Goal: Task Accomplishment & Management: Use online tool/utility

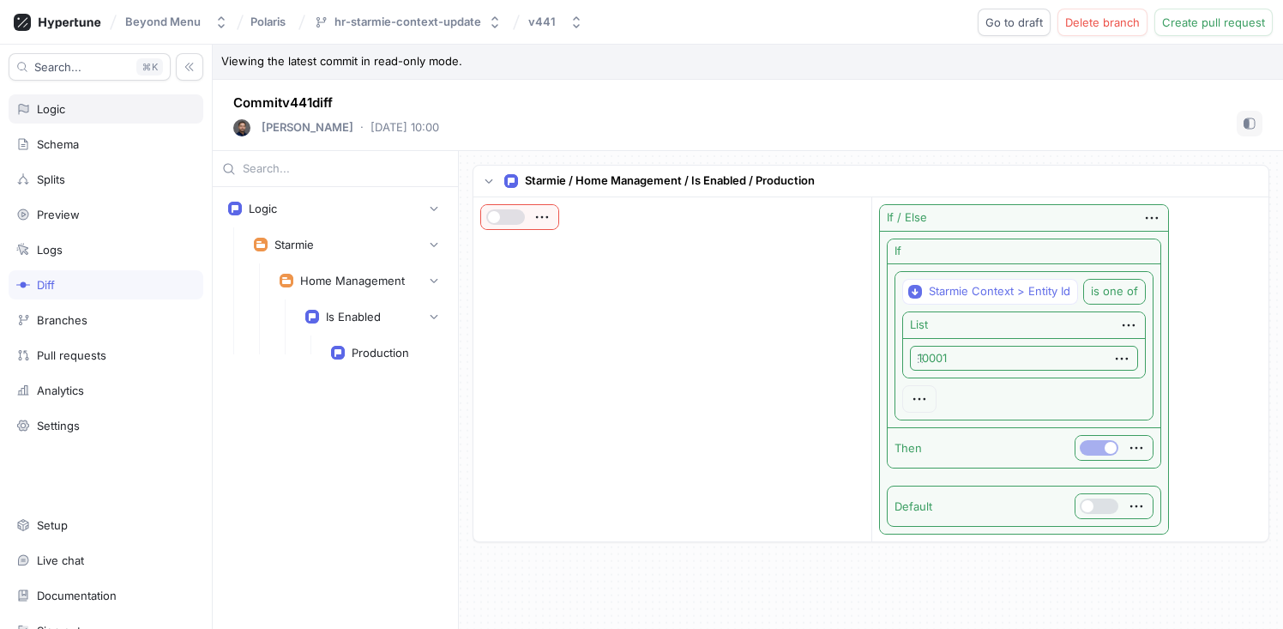
click at [74, 111] on div "Logic" at bounding box center [105, 109] width 179 height 14
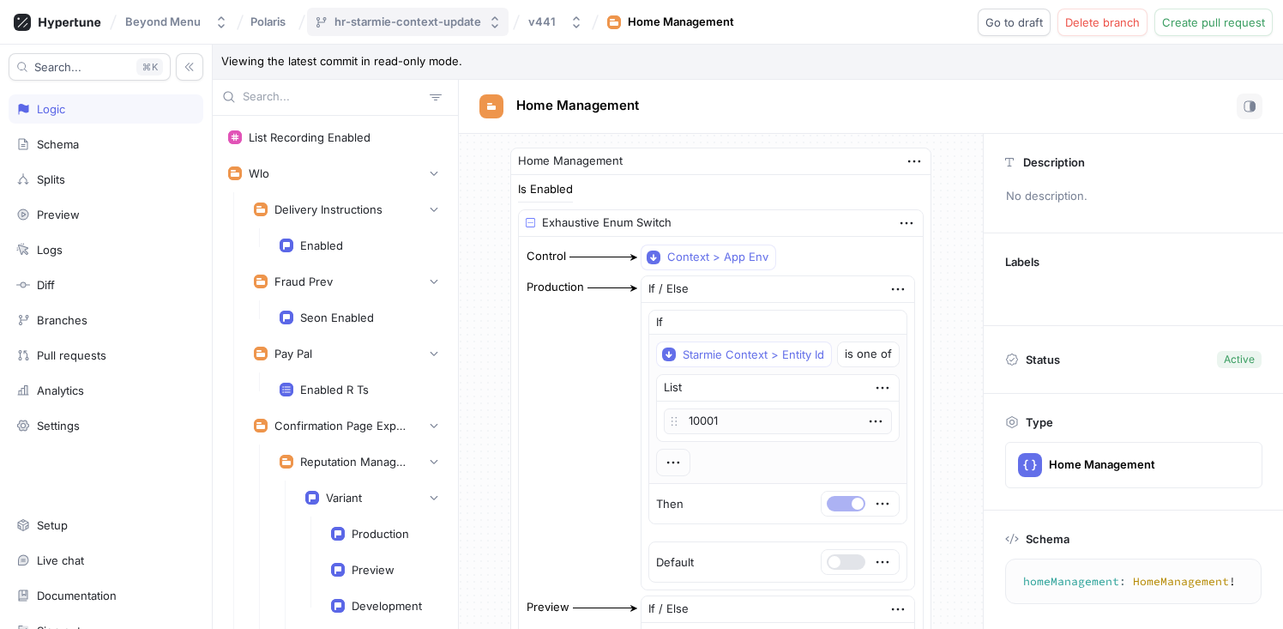
click at [422, 20] on div "hr-starmie-context-update" at bounding box center [407, 22] width 147 height 15
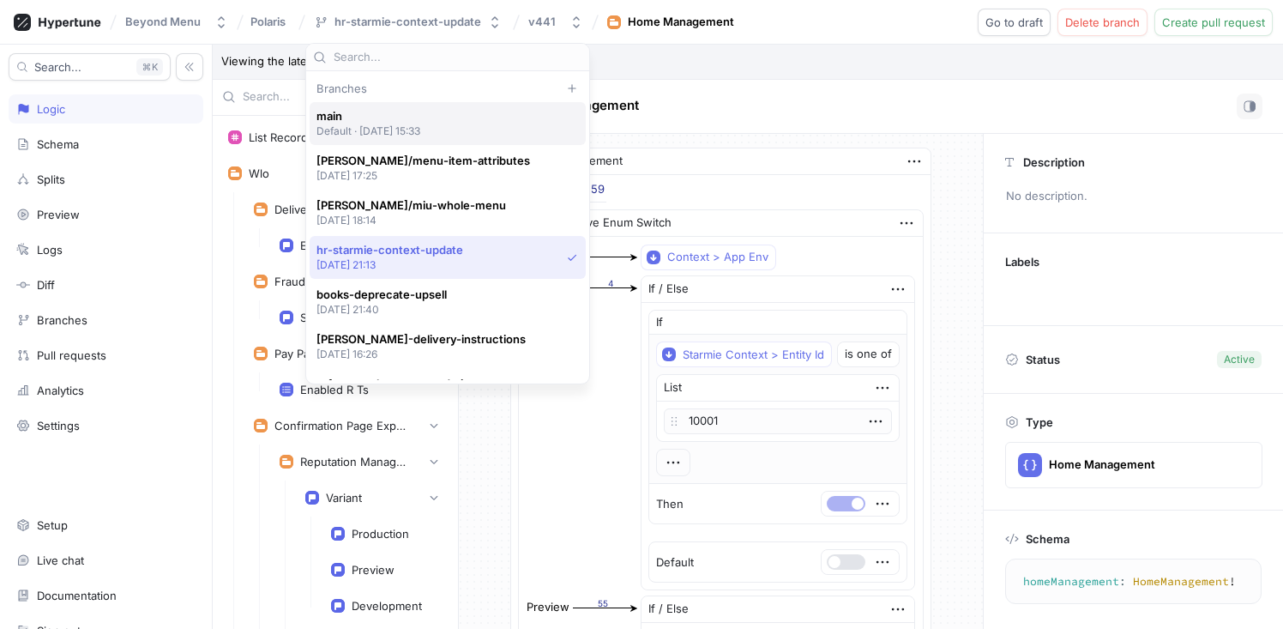
click at [406, 125] on p "Default ‧ [DATE] 15:33" at bounding box center [368, 130] width 105 height 15
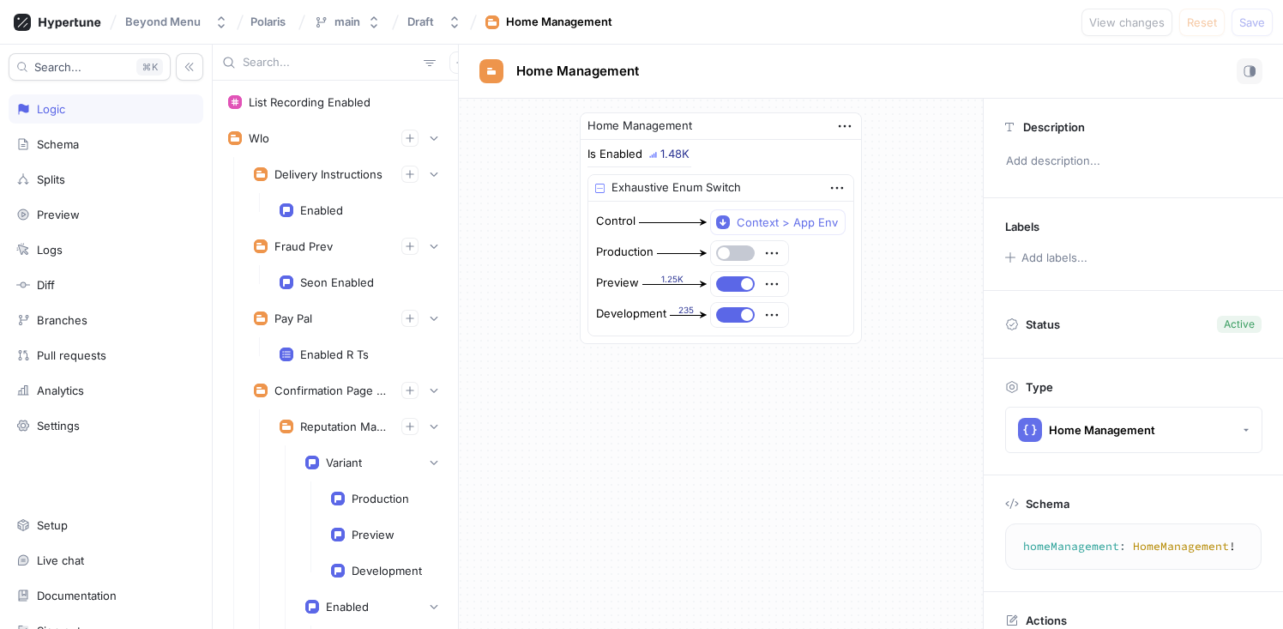
scroll to position [6622, 0]
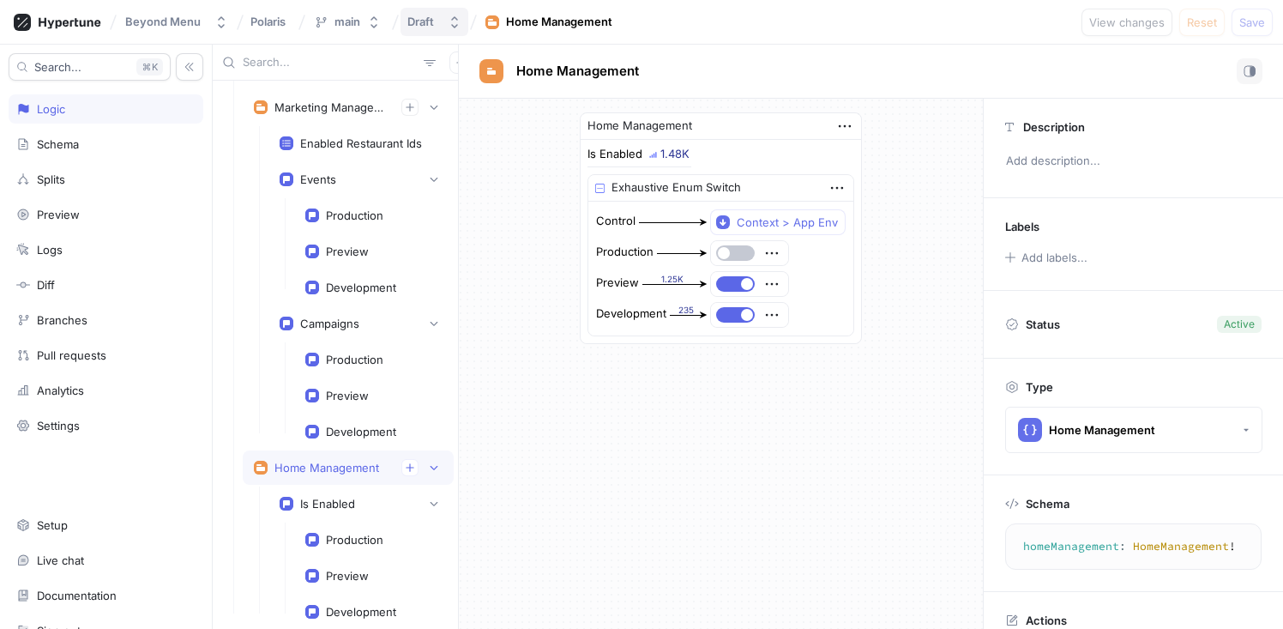
click at [455, 22] on icon "button" at bounding box center [455, 22] width 14 height 14
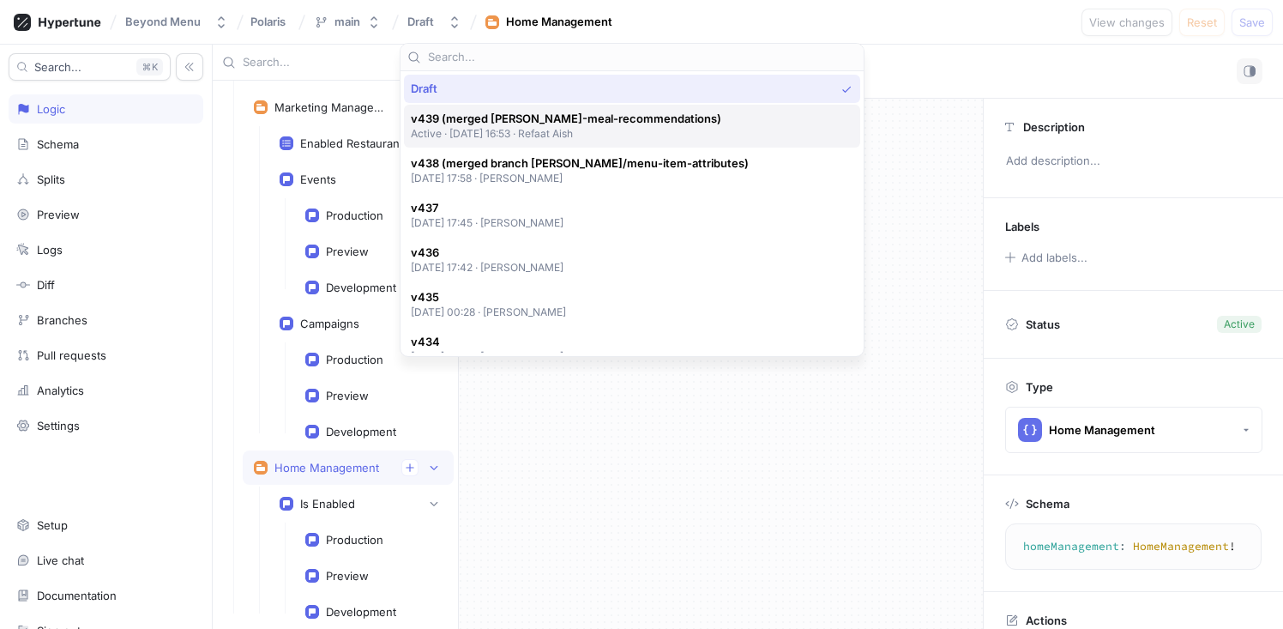
click at [493, 125] on span "v439 (merged [PERSON_NAME]-meal-recommendations)" at bounding box center [566, 118] width 310 height 15
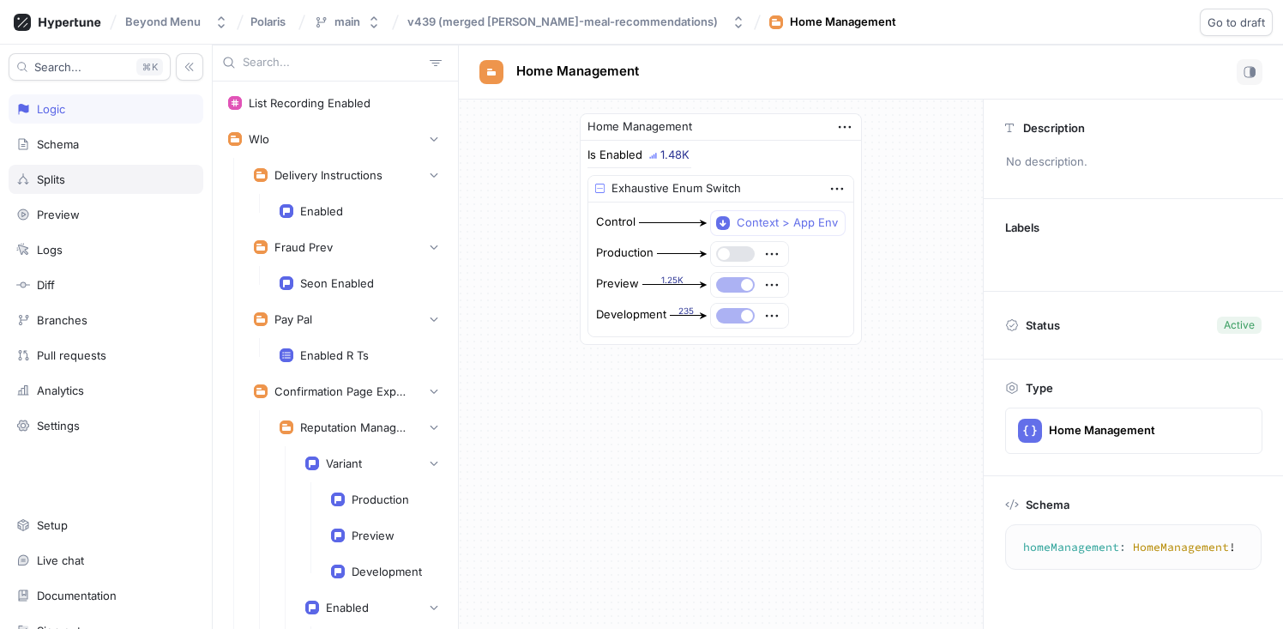
scroll to position [6622, 0]
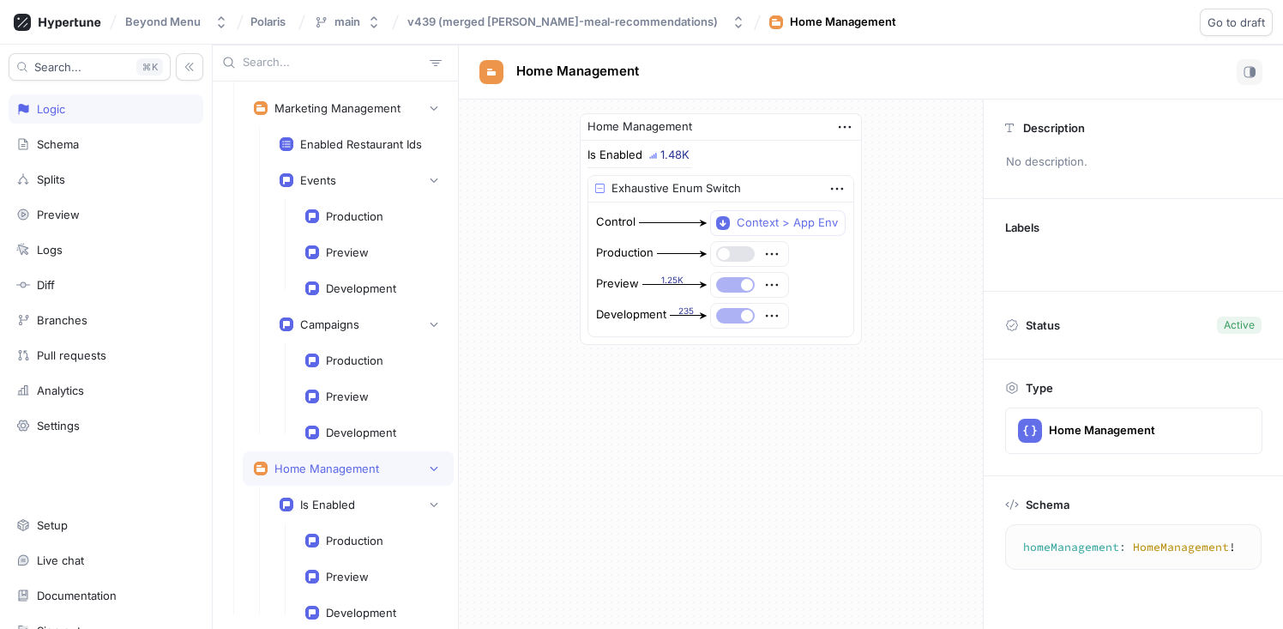
click at [68, 266] on div "Search... K Logic Schema Splits Preview Logs Diff Branches Pull requests Analyt…" at bounding box center [106, 337] width 213 height 584
click at [71, 250] on div "Logs" at bounding box center [105, 250] width 179 height 14
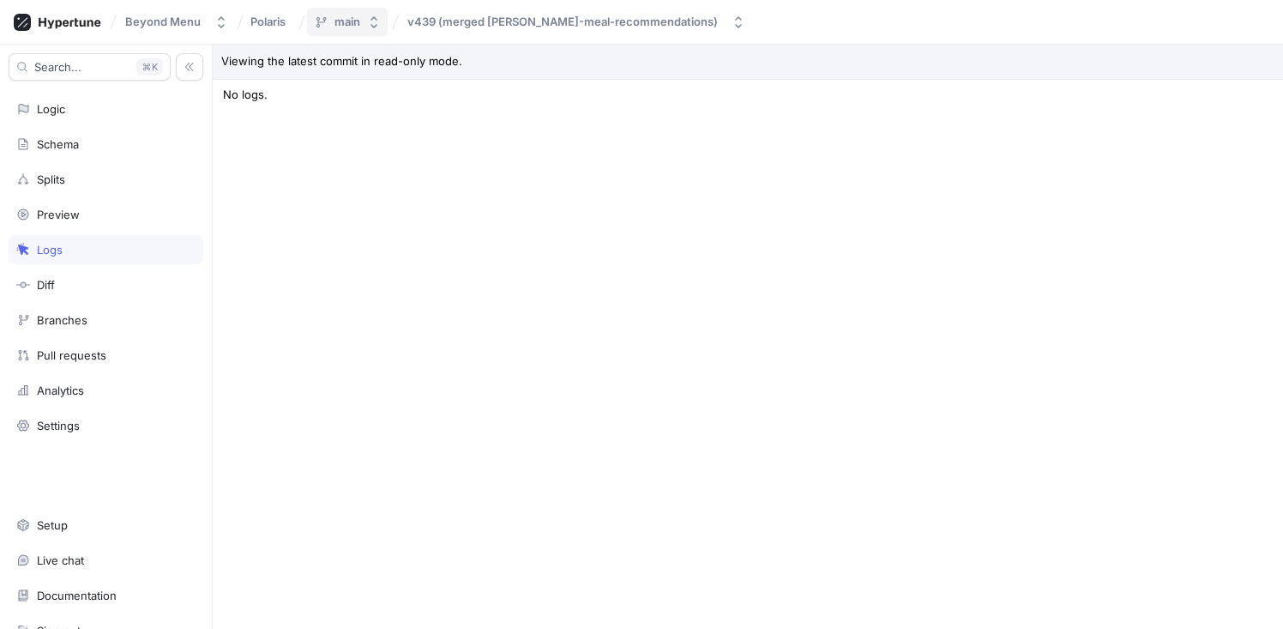
click at [379, 15] on button "main" at bounding box center [347, 22] width 81 height 28
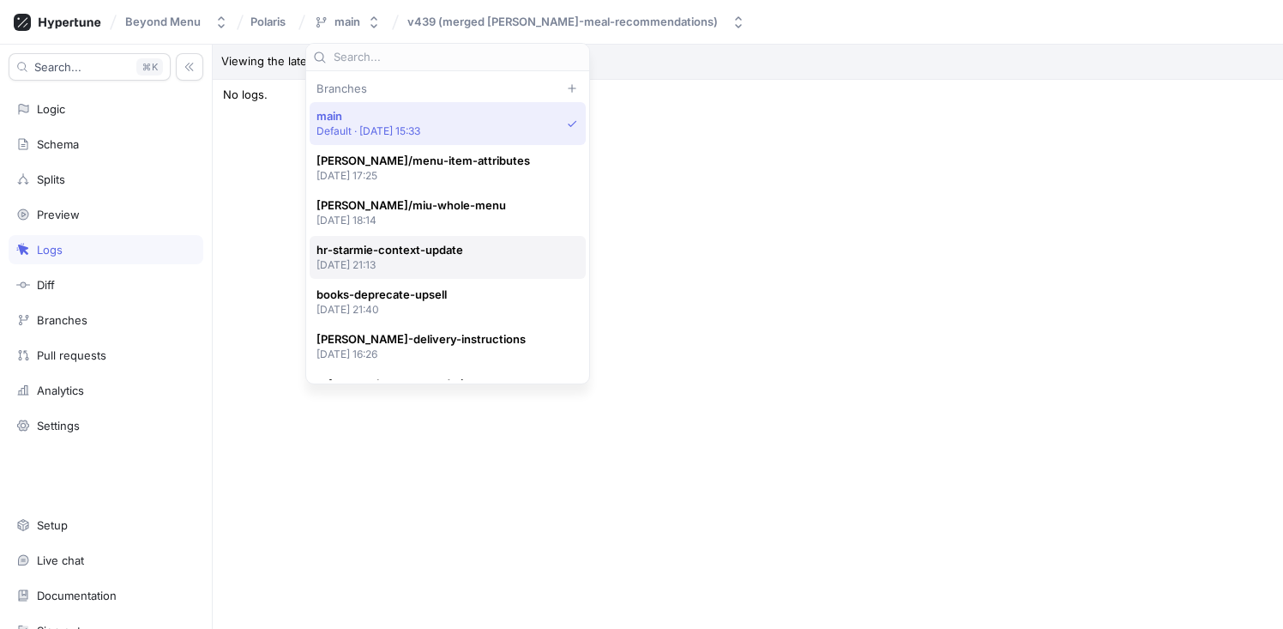
click at [420, 265] on p "[DATE] 21:13" at bounding box center [389, 264] width 147 height 15
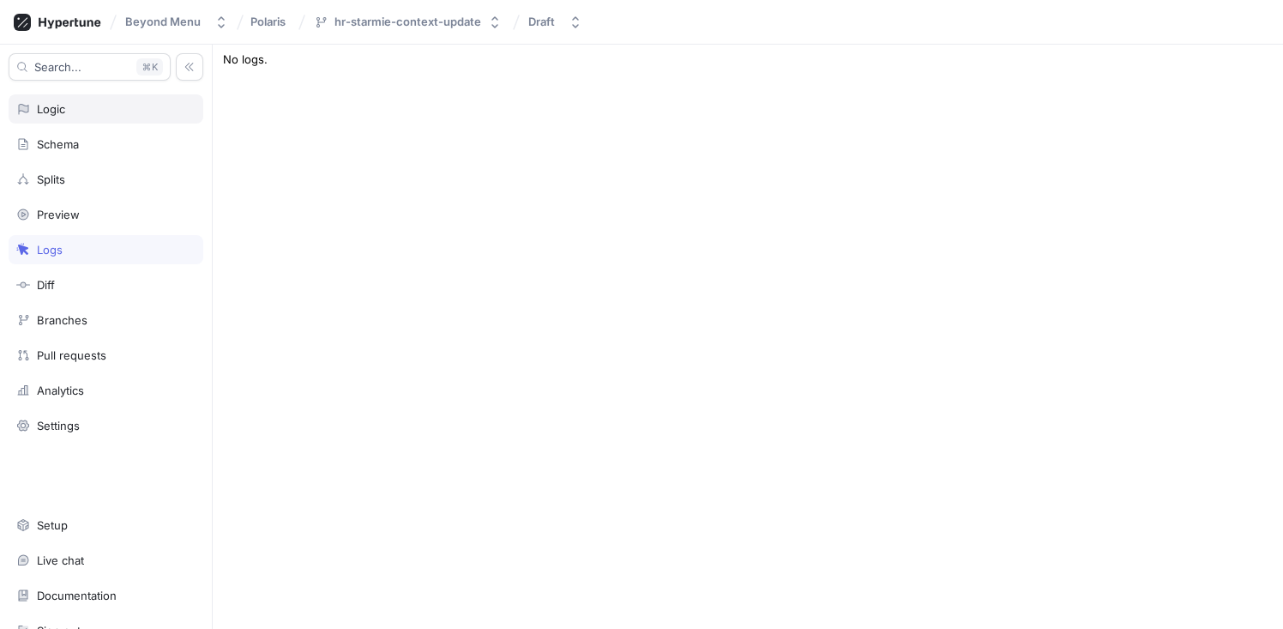
click at [98, 109] on div "Logic" at bounding box center [105, 109] width 179 height 14
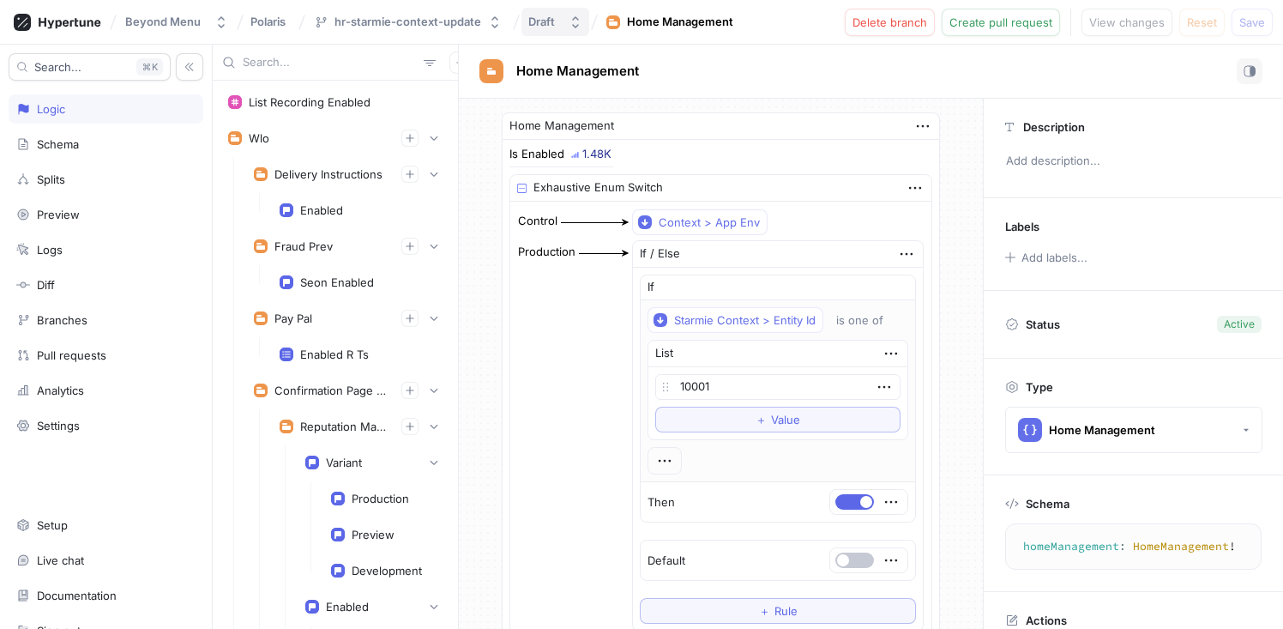
click at [551, 25] on div "Draft" at bounding box center [544, 22] width 33 height 15
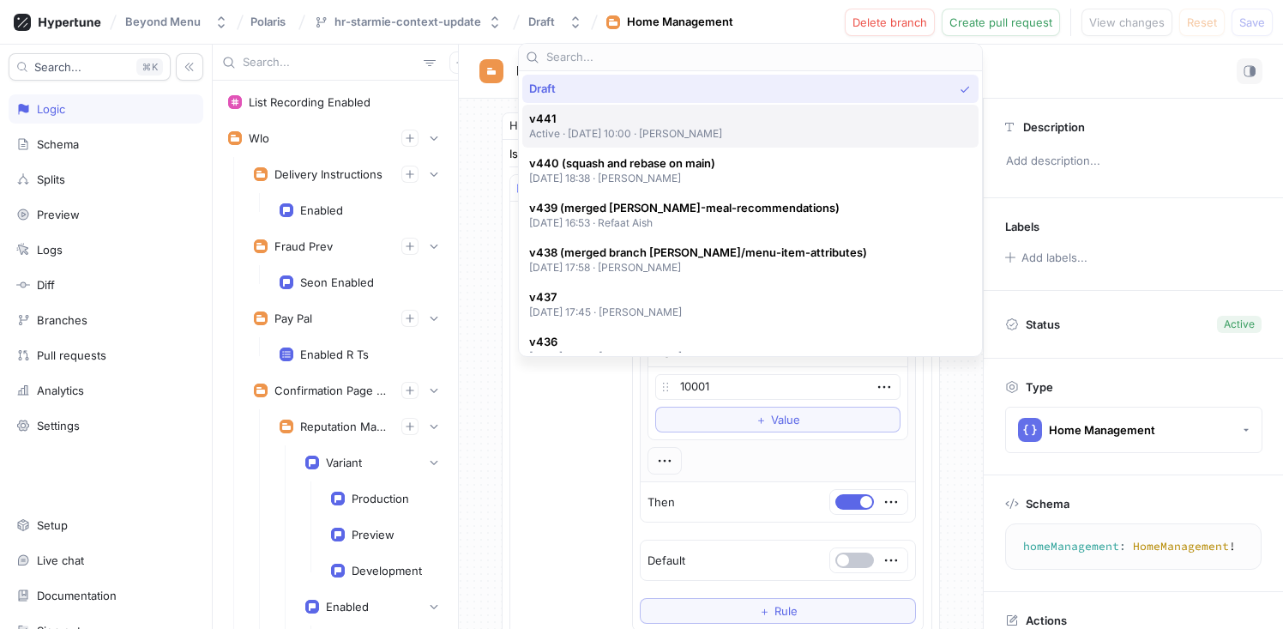
click at [595, 126] on p "Active ‧ [DATE] 10:00 ‧ [PERSON_NAME]" at bounding box center [626, 133] width 194 height 15
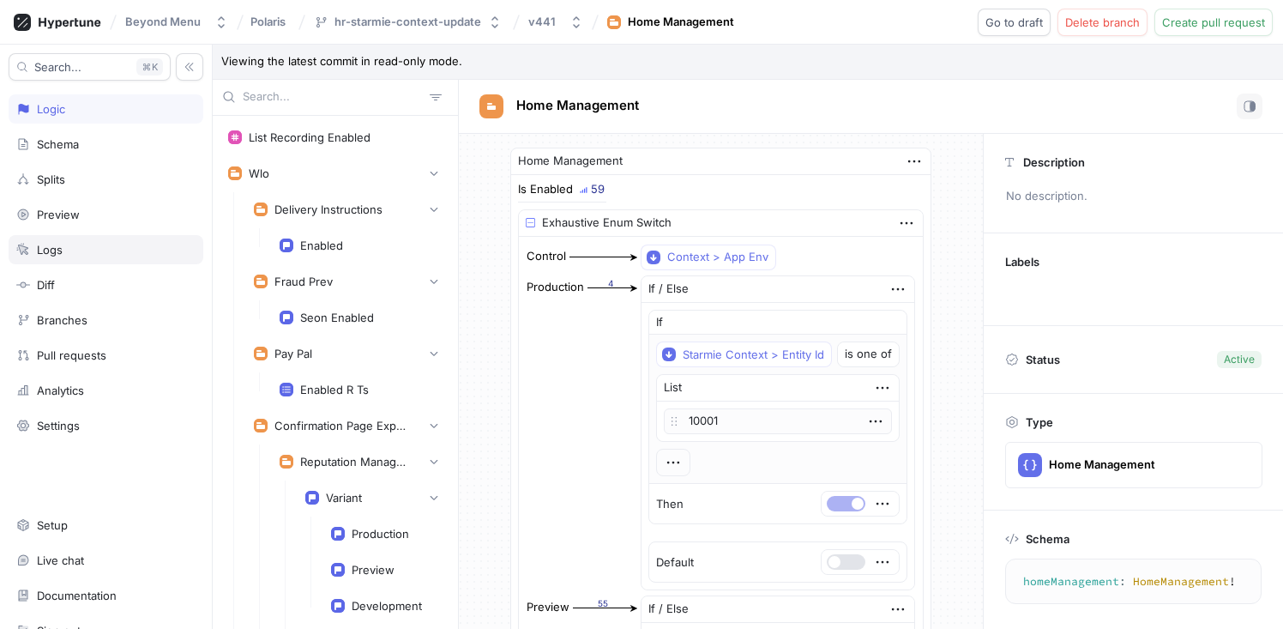
click at [55, 255] on div "Logs" at bounding box center [50, 250] width 26 height 14
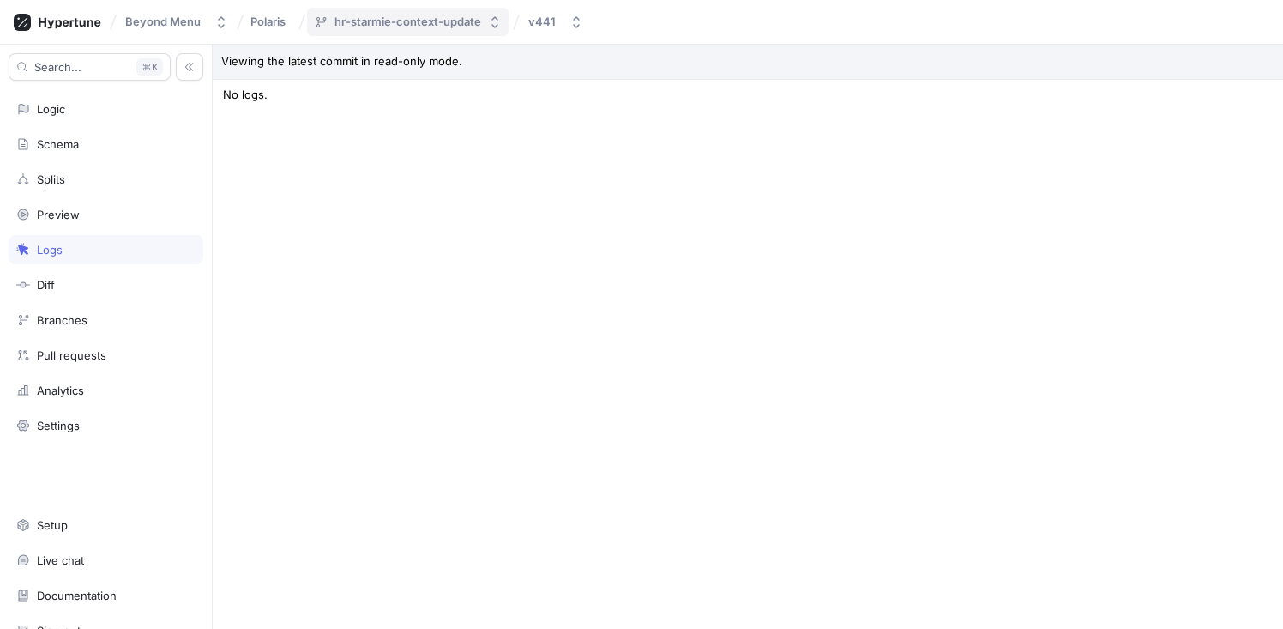
click at [406, 22] on div "hr-starmie-context-update" at bounding box center [407, 22] width 147 height 15
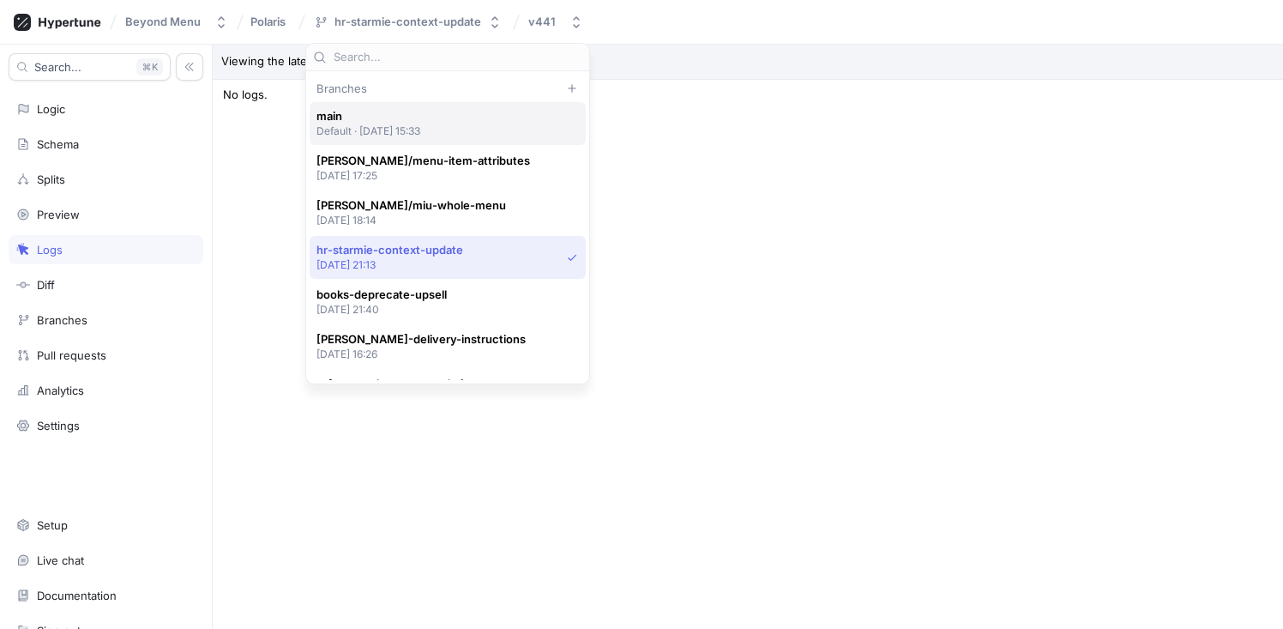
click at [421, 126] on p "Default ‧ [DATE] 15:33" at bounding box center [368, 130] width 105 height 15
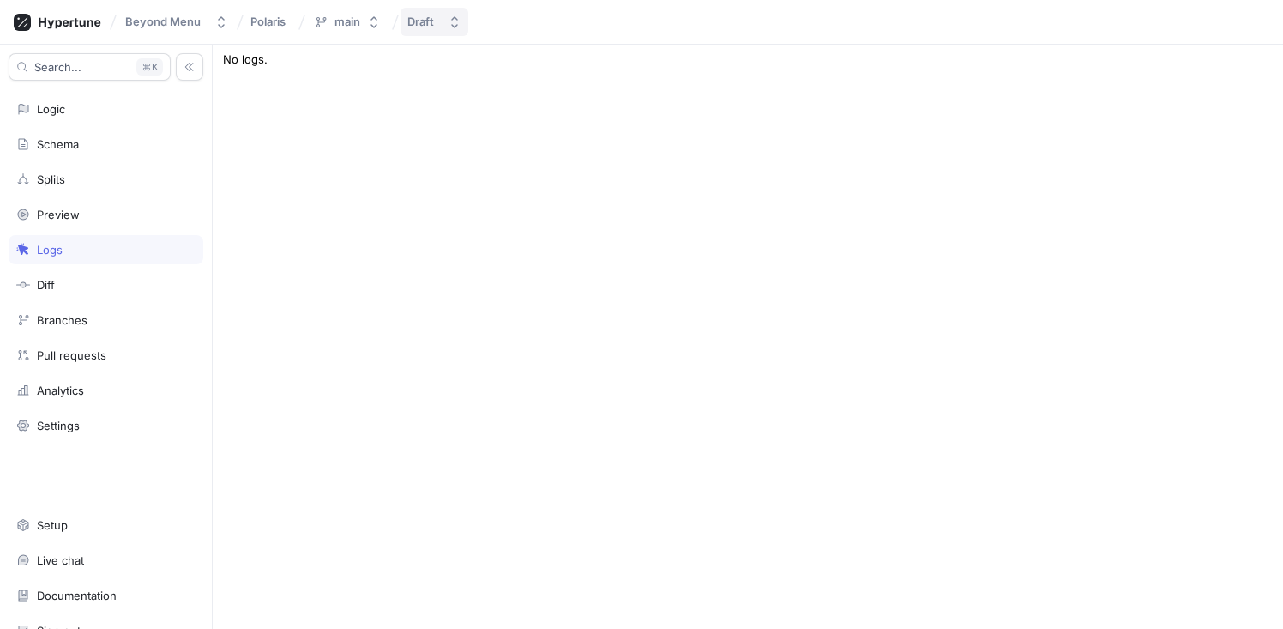
click at [453, 15] on icon "button" at bounding box center [455, 22] width 14 height 14
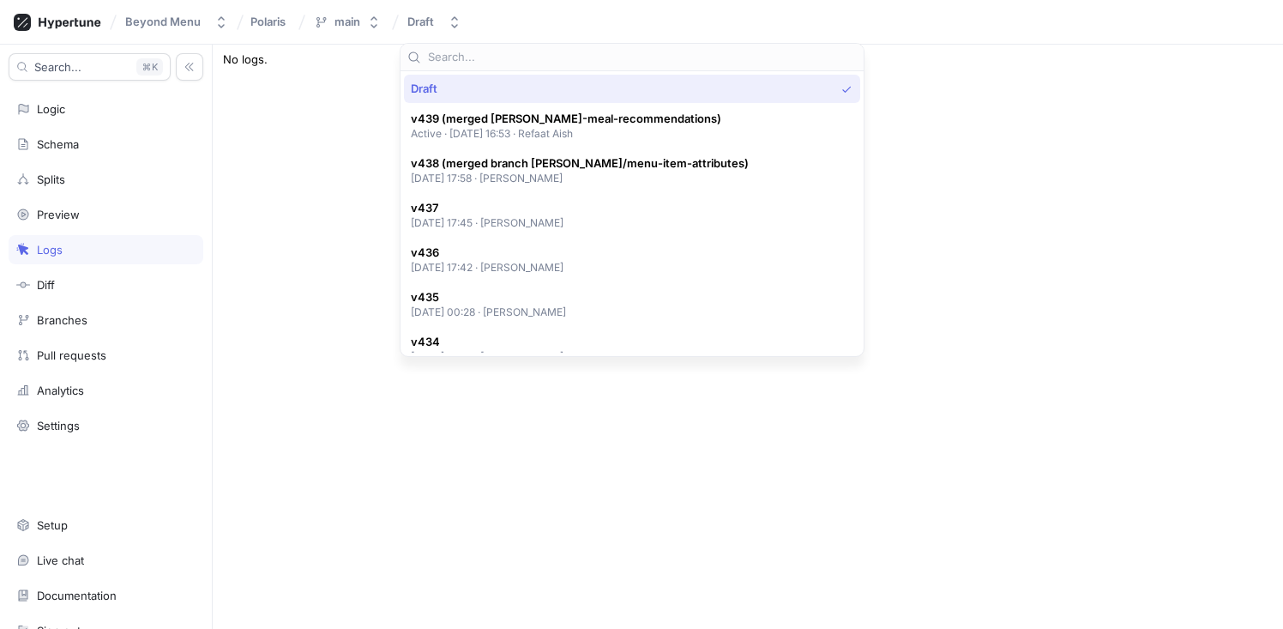
click at [64, 261] on div "Logs" at bounding box center [106, 249] width 195 height 29
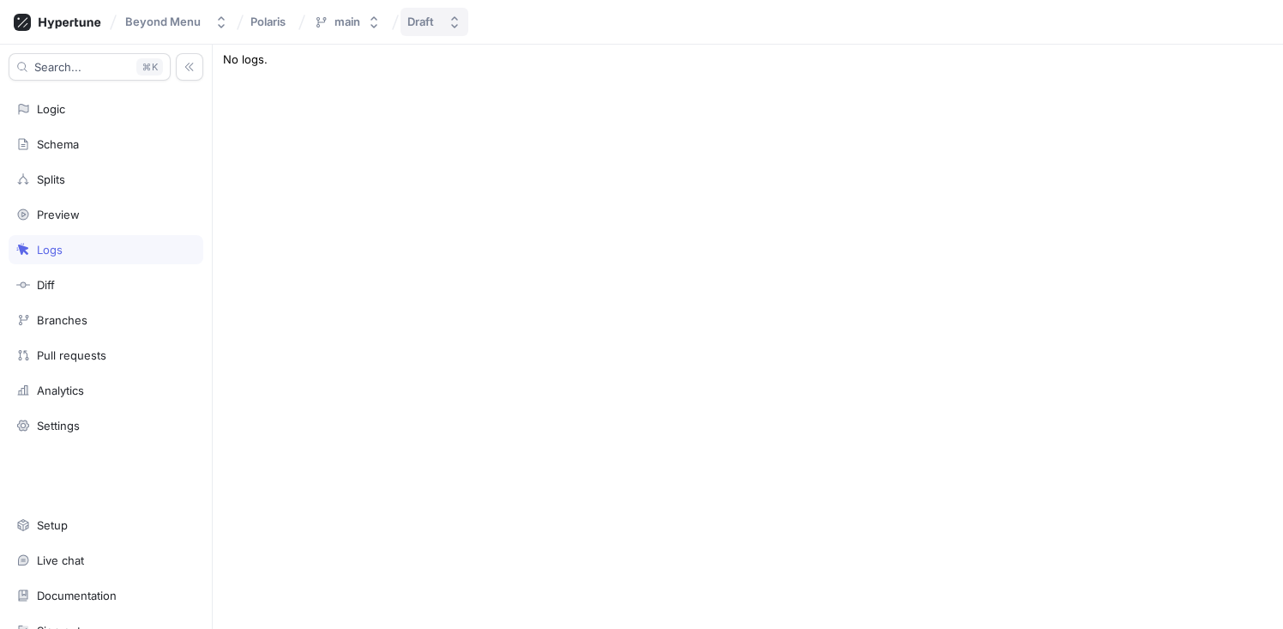
click at [463, 15] on button "Draft" at bounding box center [434, 22] width 68 height 28
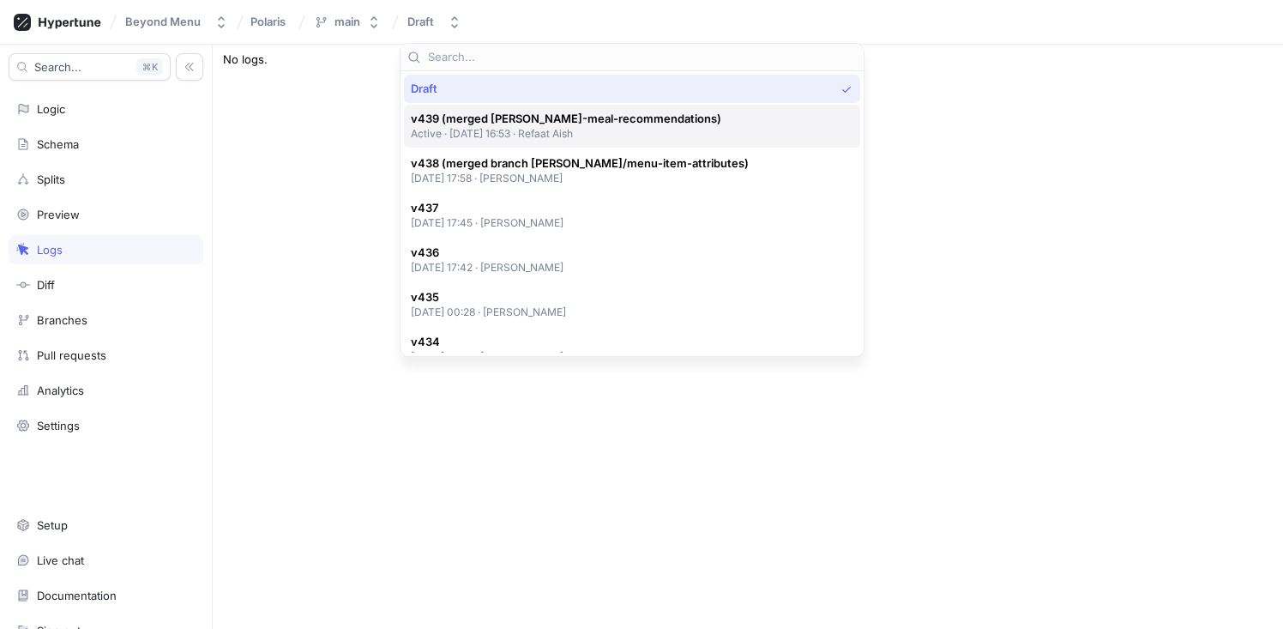
click at [492, 123] on span "v439 (merged [PERSON_NAME]-meal-recommendations)" at bounding box center [566, 118] width 310 height 15
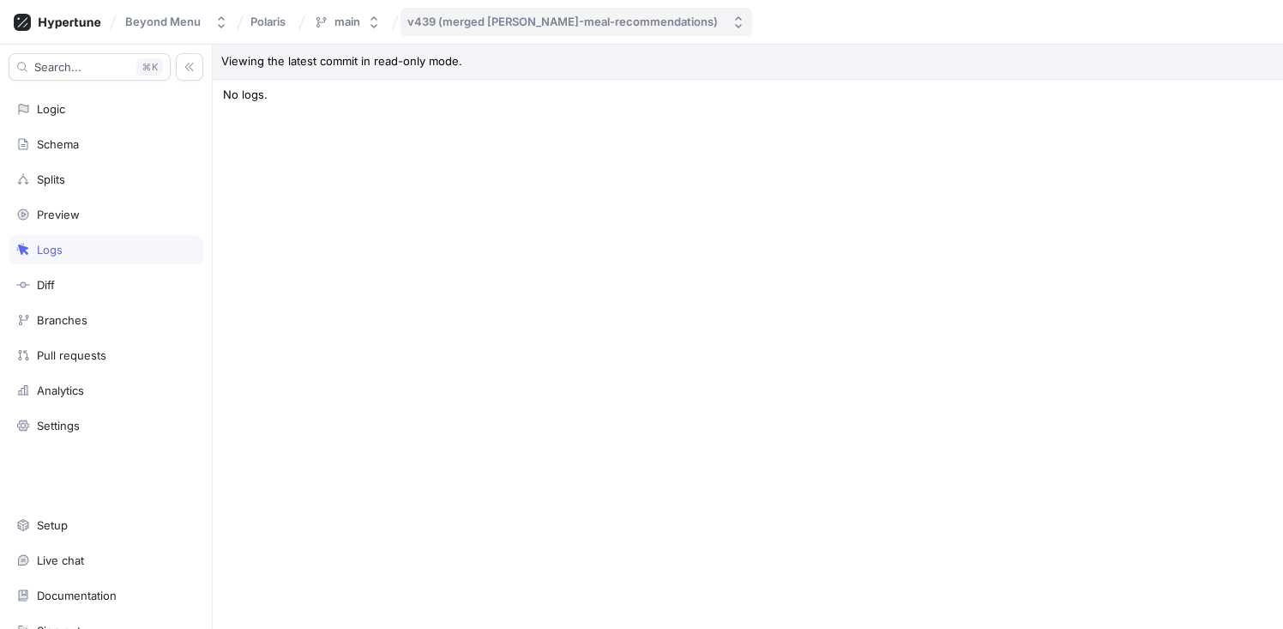
click at [521, 18] on div "v439 (merged [PERSON_NAME]-meal-recommendations)" at bounding box center [562, 22] width 310 height 15
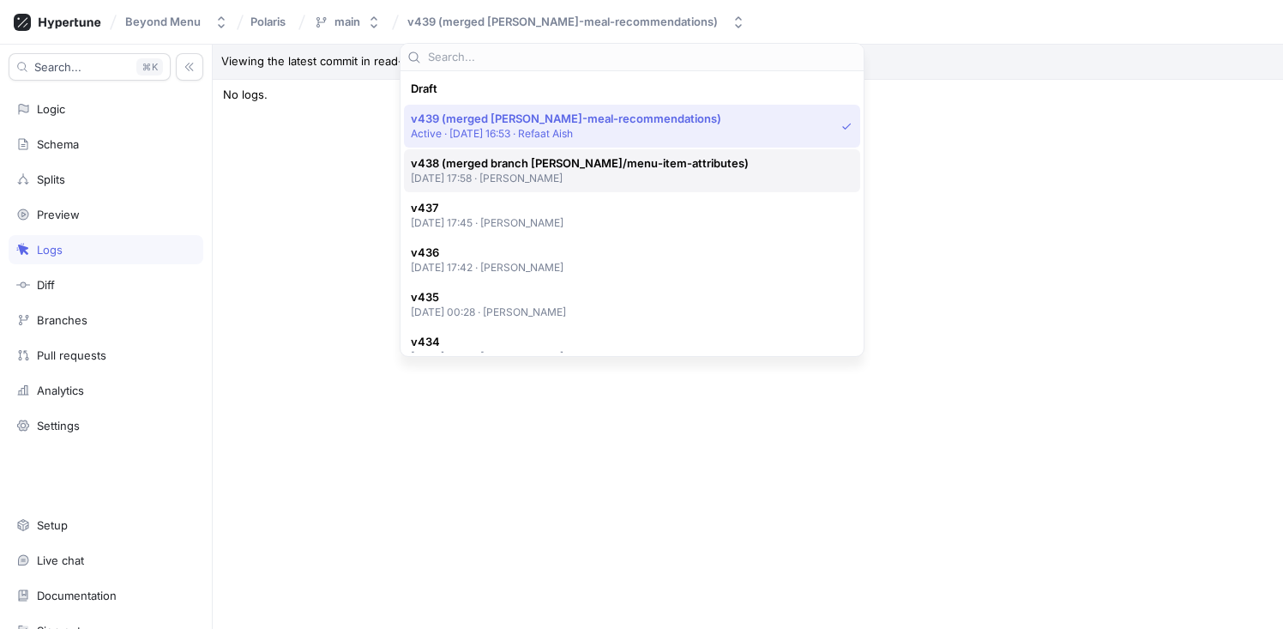
click at [503, 171] on p "[DATE] 17:58 ‧ [PERSON_NAME]" at bounding box center [580, 178] width 338 height 15
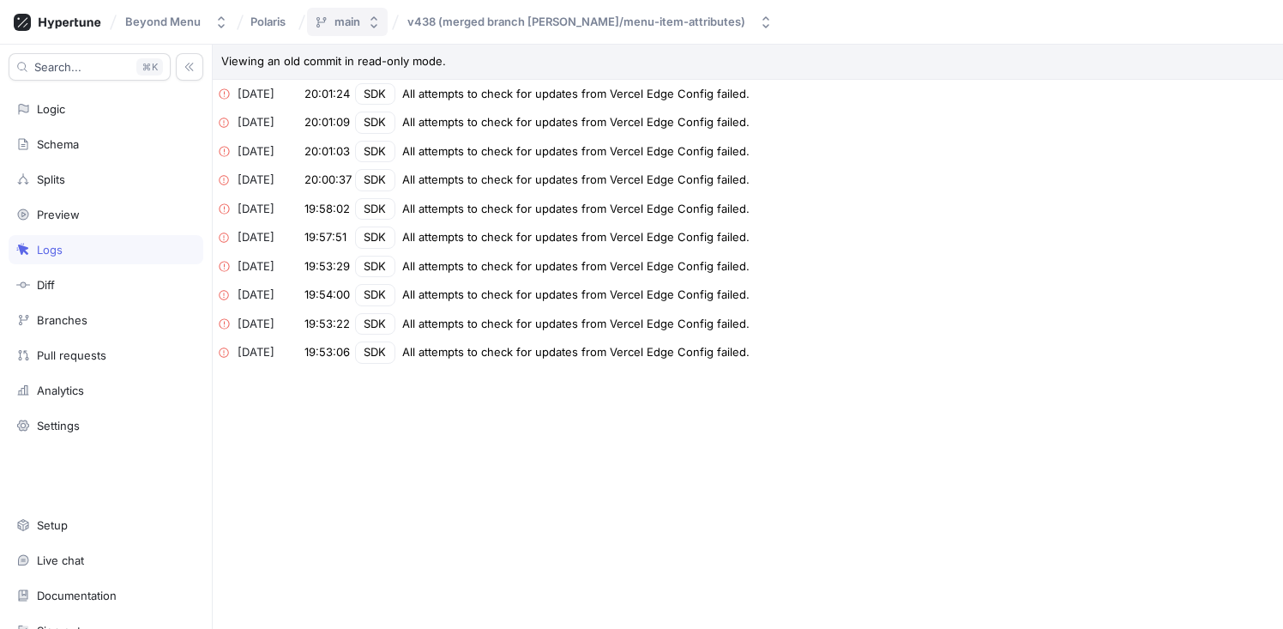
click at [380, 21] on button "main" at bounding box center [347, 22] width 81 height 28
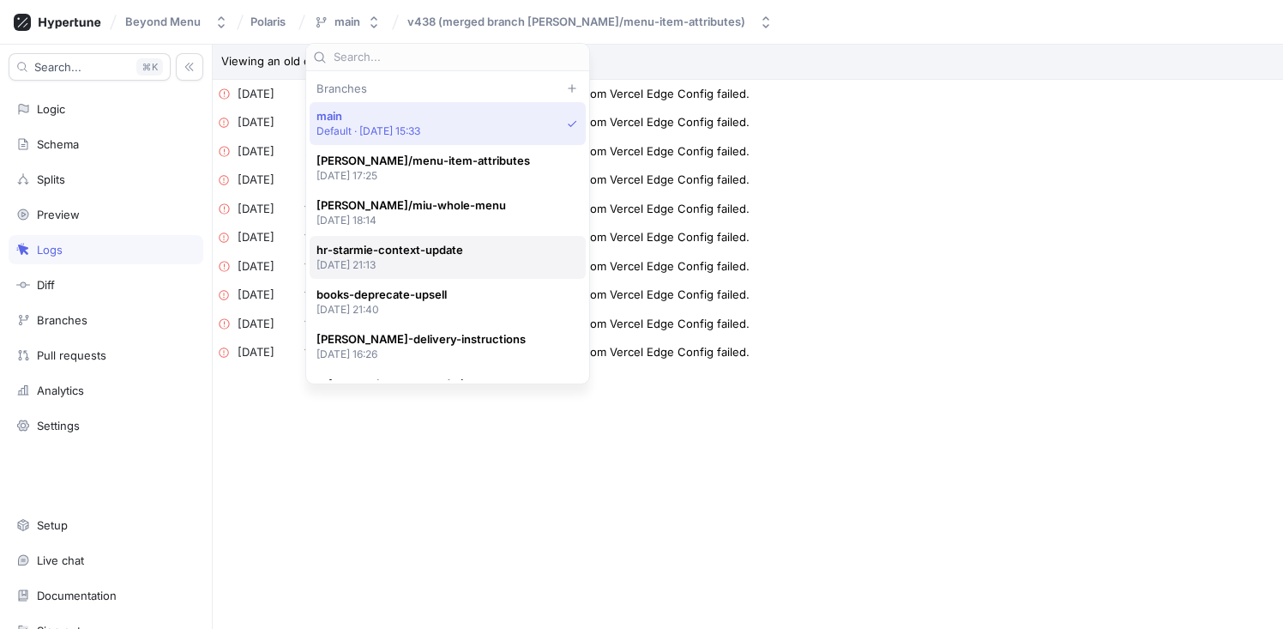
click at [440, 256] on span "hr-starmie-context-update" at bounding box center [389, 250] width 147 height 15
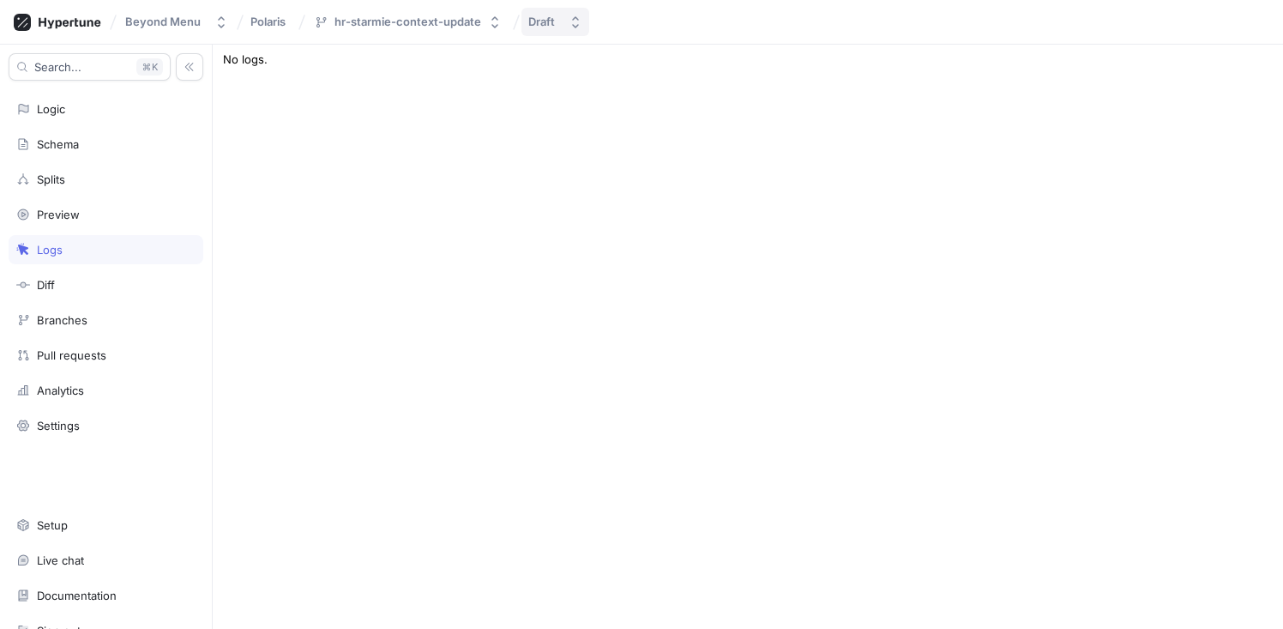
click at [555, 20] on div "Draft" at bounding box center [544, 22] width 33 height 15
click at [81, 114] on div "Logic" at bounding box center [105, 109] width 179 height 14
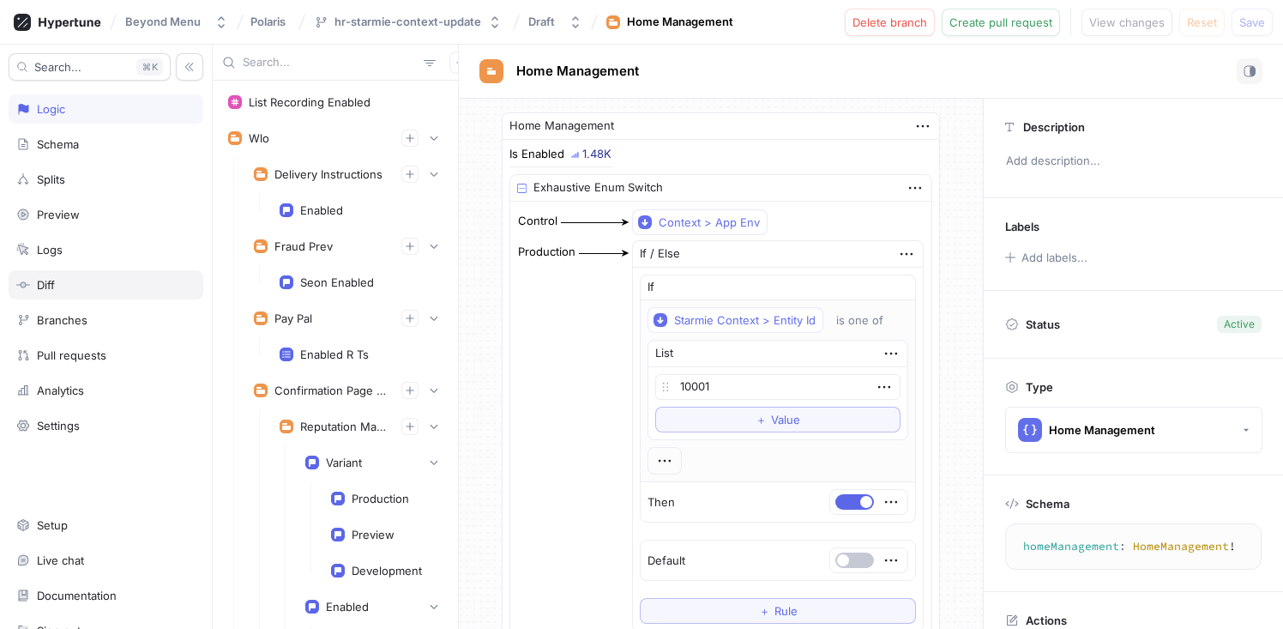
click at [76, 276] on div "Diff" at bounding box center [106, 284] width 195 height 29
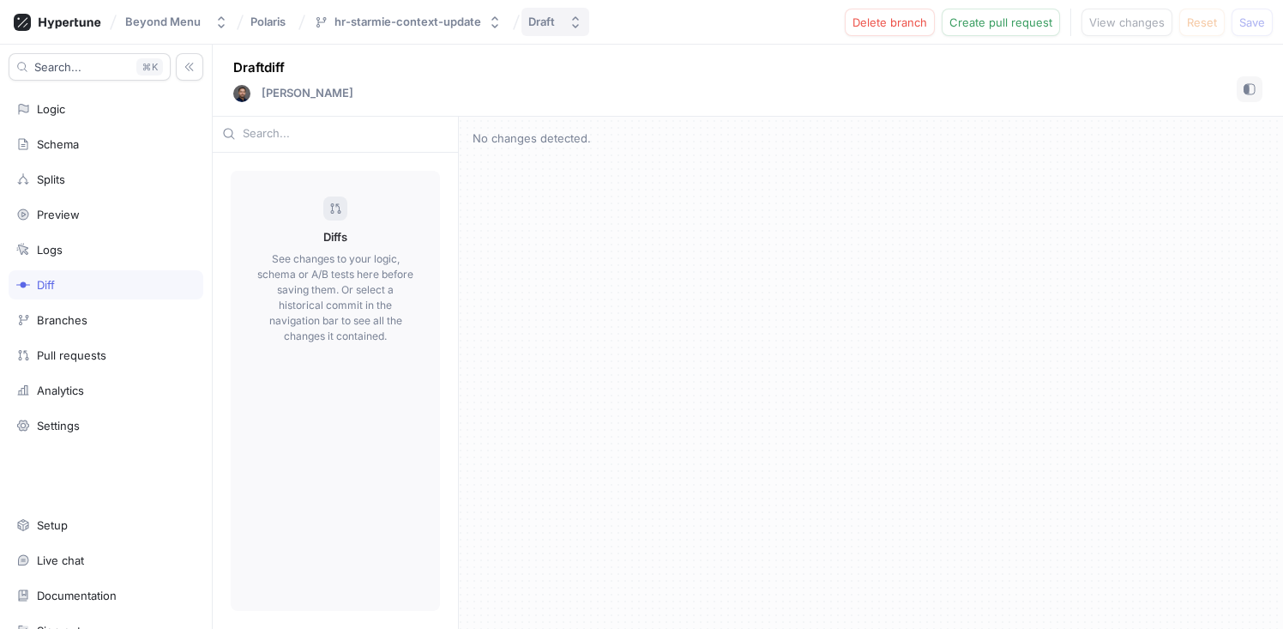
click at [579, 15] on button "Draft" at bounding box center [555, 22] width 68 height 28
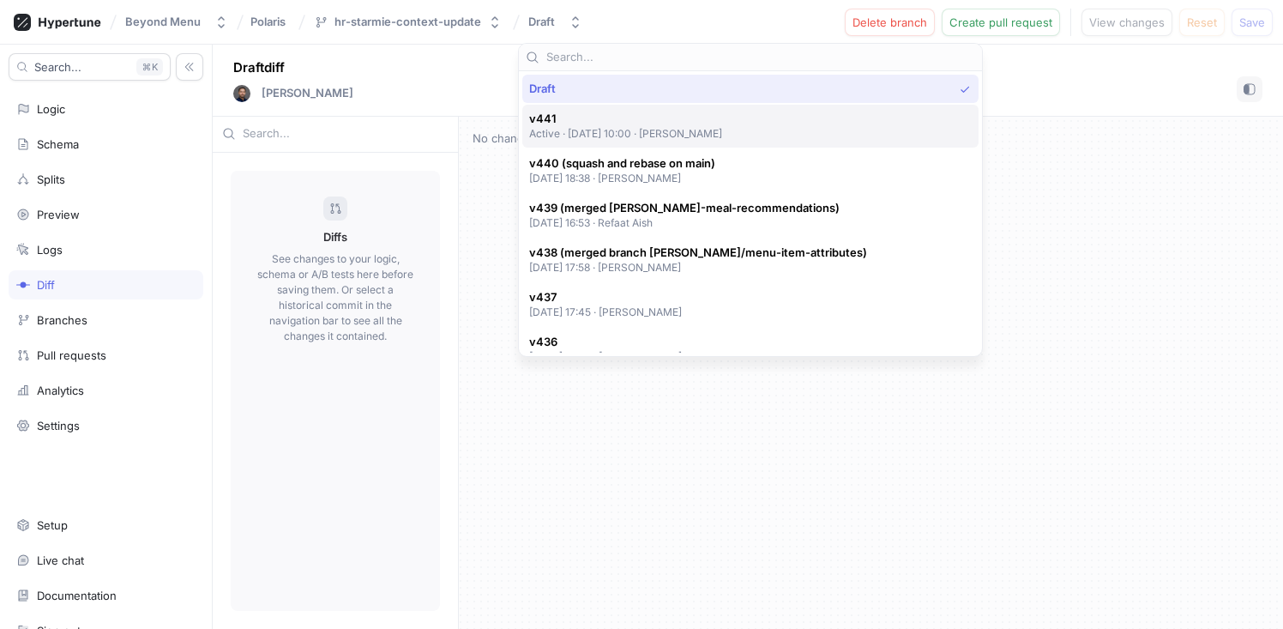
click at [594, 132] on p "Active ‧ [DATE] 10:00 ‧ [PERSON_NAME]" at bounding box center [626, 133] width 194 height 15
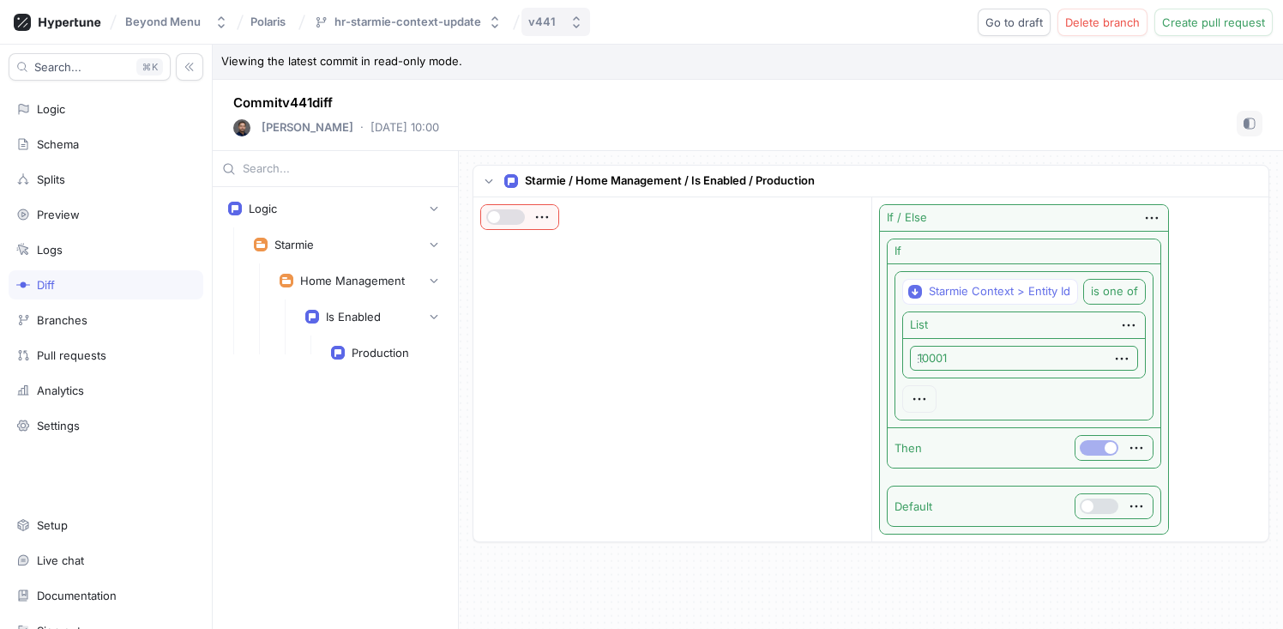
click at [538, 15] on div "v441" at bounding box center [541, 22] width 27 height 15
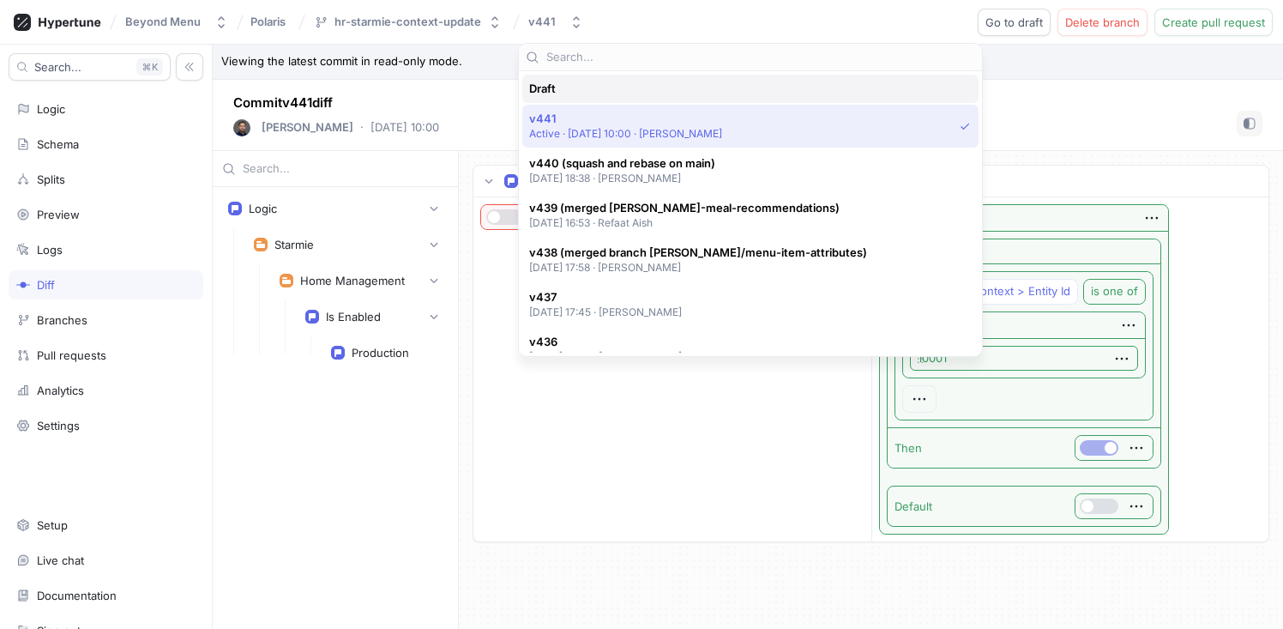
click at [599, 92] on div "Draft" at bounding box center [746, 88] width 434 height 15
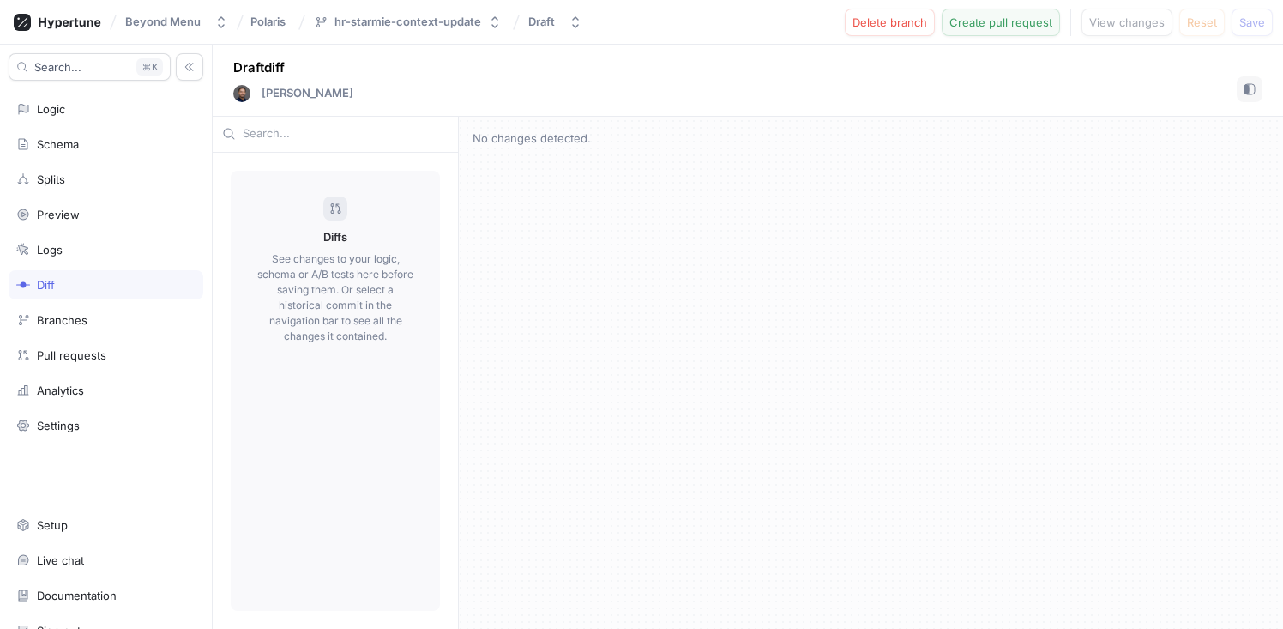
click at [1002, 27] on span "Create pull request" at bounding box center [1000, 22] width 103 height 10
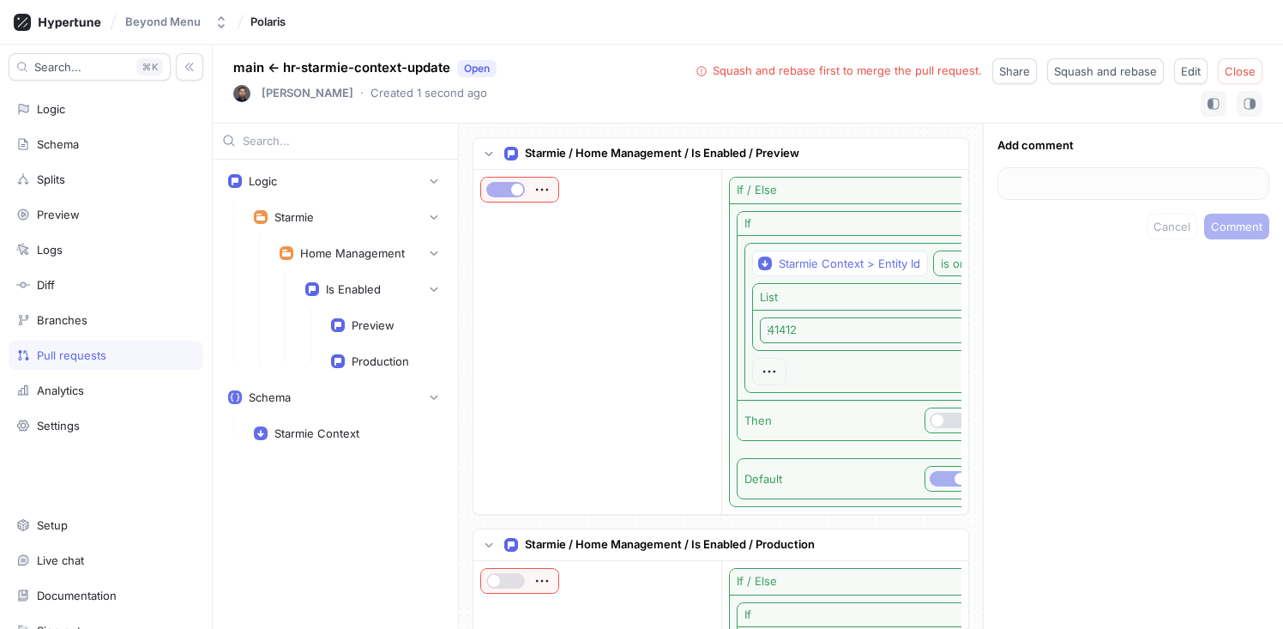
click at [79, 349] on div "Pull requests" at bounding box center [71, 355] width 69 height 14
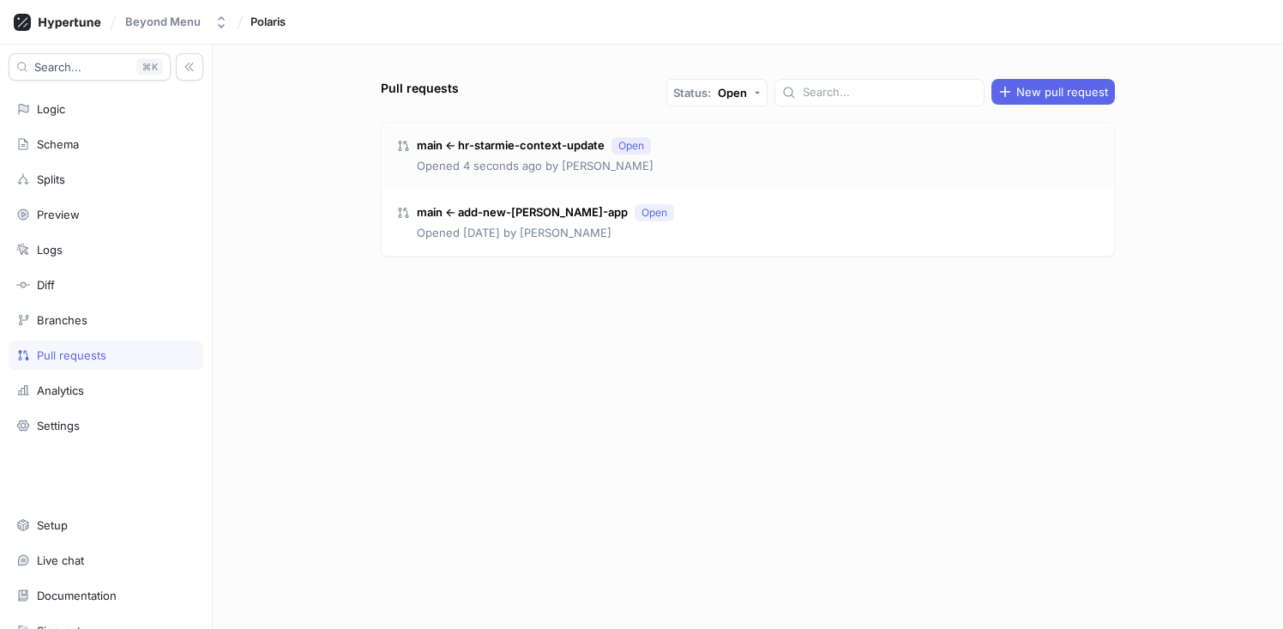
click at [564, 155] on div "main ← hr-starmie-context-update Open Opened 4 seconds ago by [PERSON_NAME]" at bounding box center [524, 156] width 257 height 38
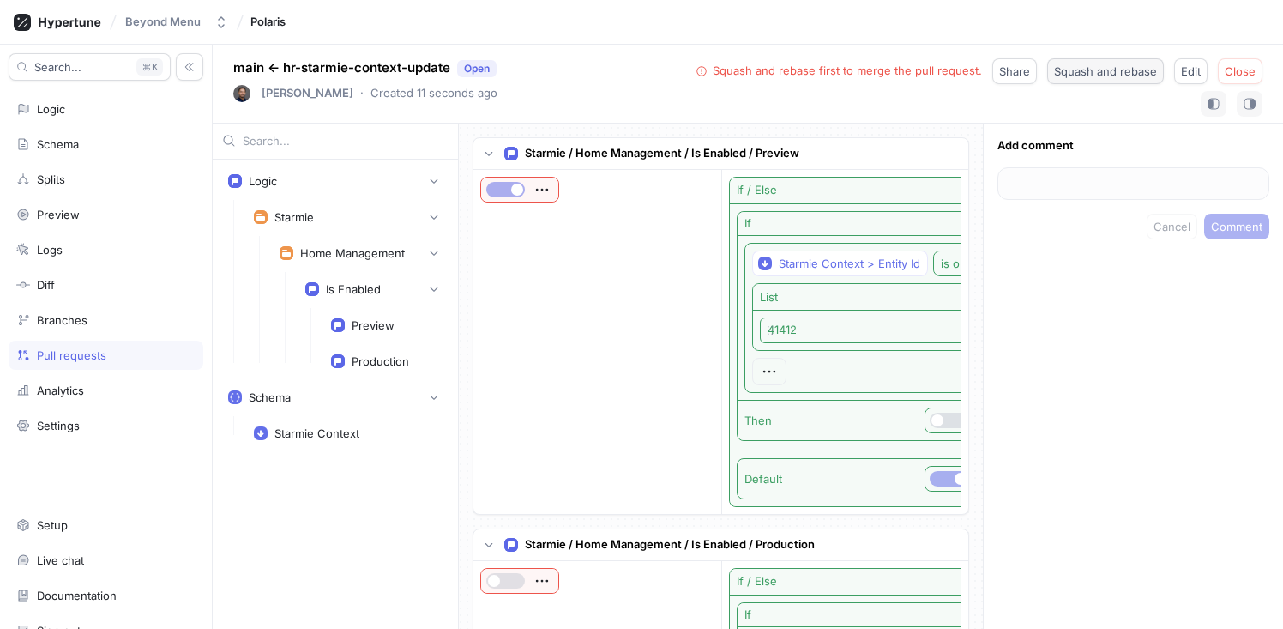
click at [1113, 77] on button "Squash and rebase" at bounding box center [1105, 71] width 117 height 26
click at [67, 106] on div "Logic" at bounding box center [105, 109] width 179 height 14
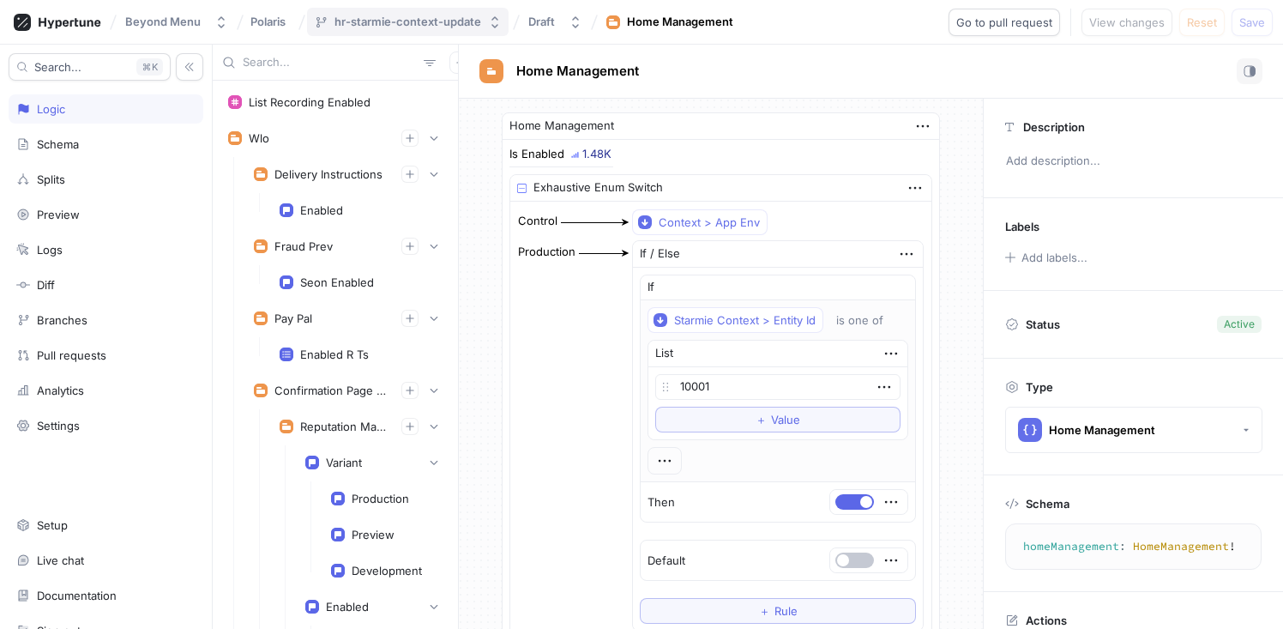
click at [453, 21] on div "hr-starmie-context-update" at bounding box center [407, 22] width 147 height 15
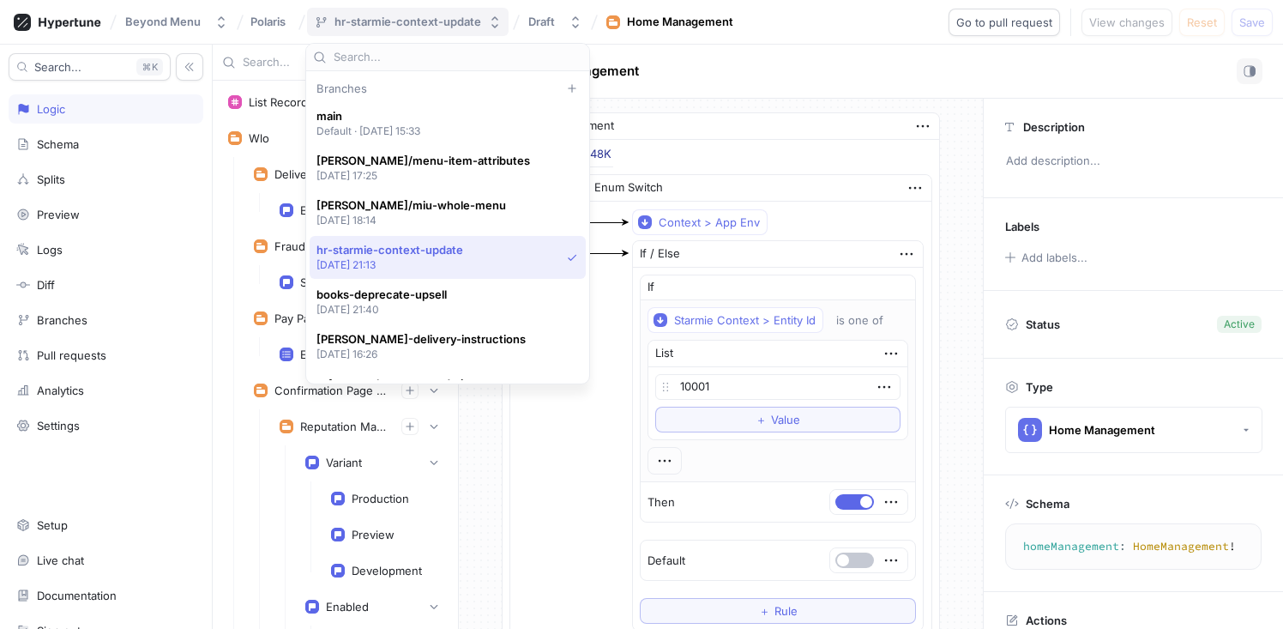
scroll to position [122, 0]
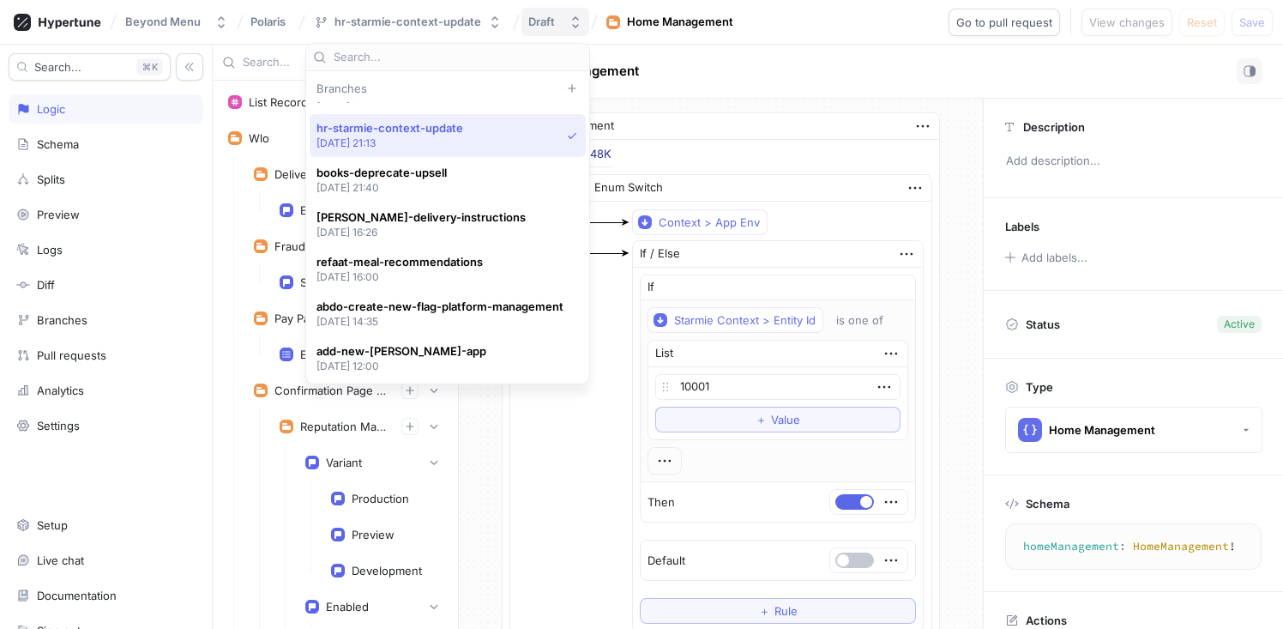
click at [545, 16] on div "Draft" at bounding box center [541, 22] width 27 height 15
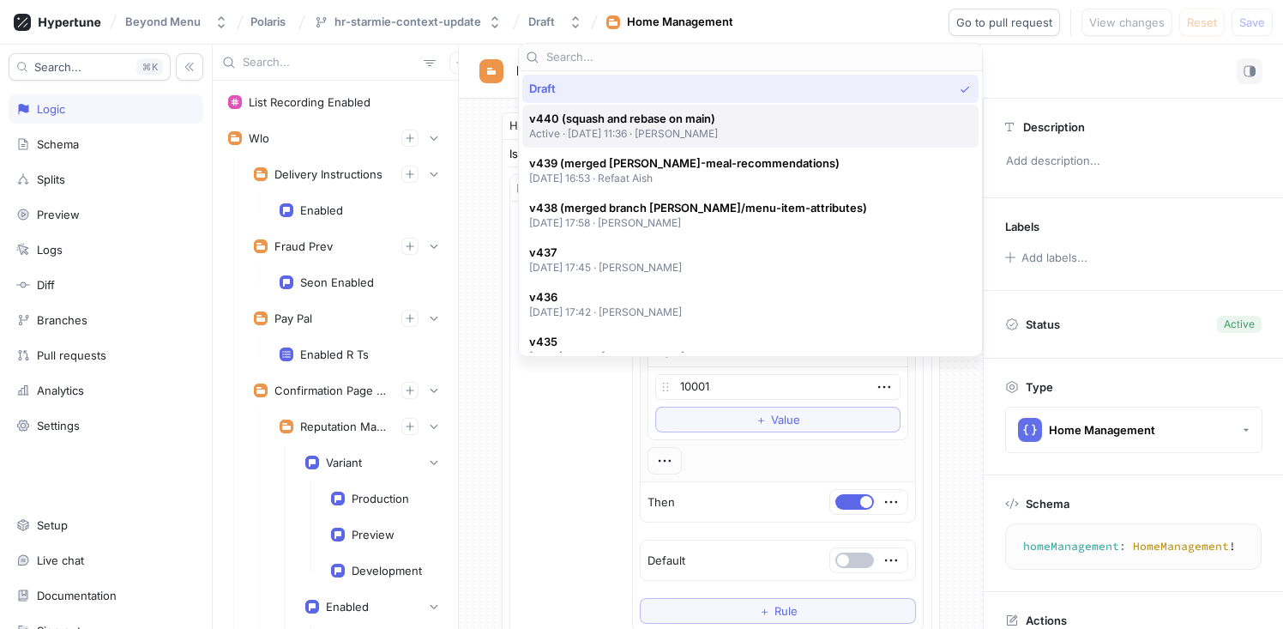
click at [646, 128] on p "Active ‧ [DATE] 11:36 ‧ [PERSON_NAME]" at bounding box center [624, 133] width 190 height 15
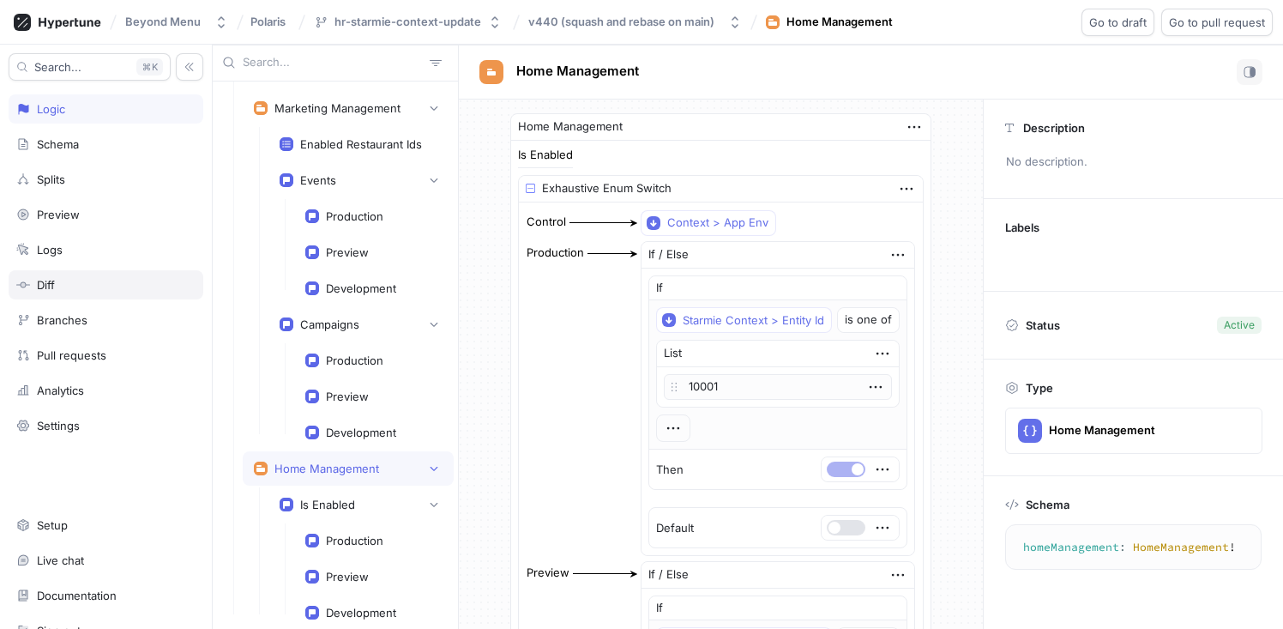
click at [83, 281] on div "Diff" at bounding box center [105, 285] width 179 height 14
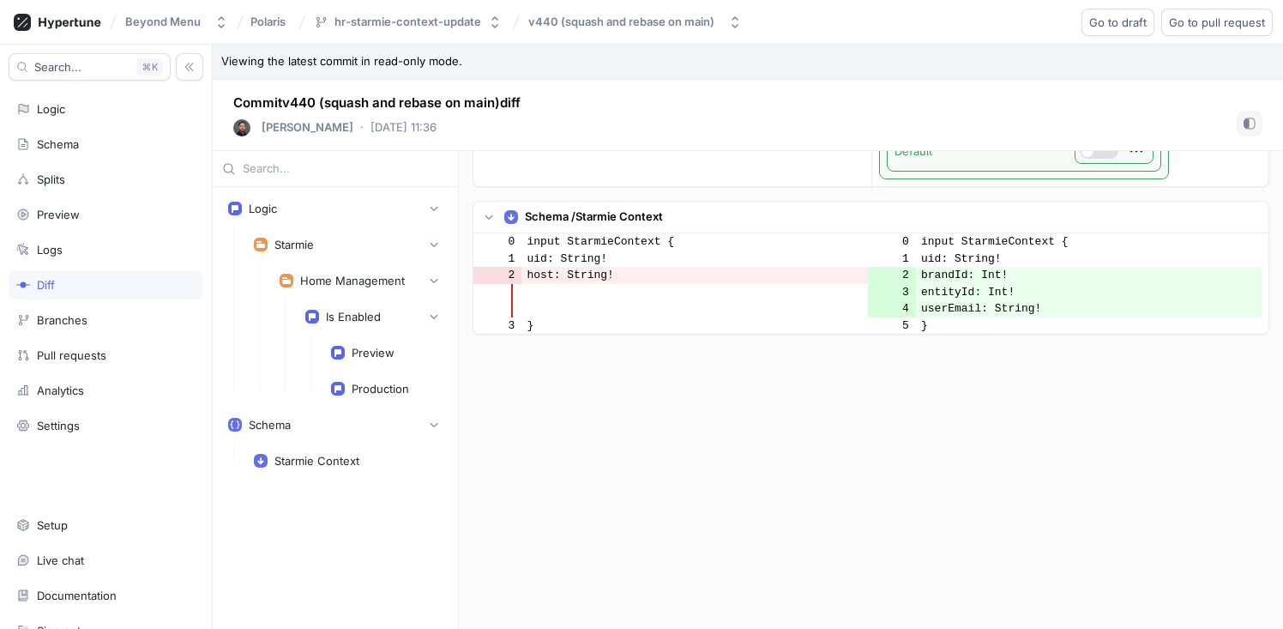
scroll to position [749, 0]
click at [82, 352] on div "Pull requests" at bounding box center [71, 355] width 69 height 14
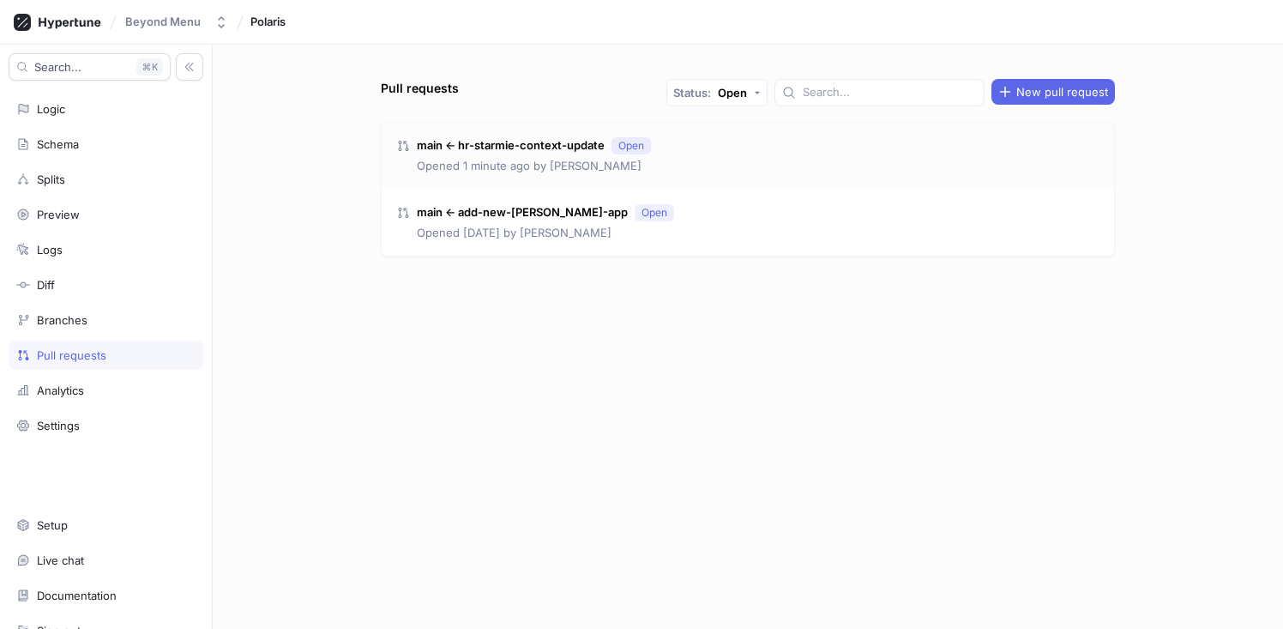
click at [646, 165] on div "Opened 1 minute ago by [PERSON_NAME]" at bounding box center [534, 166] width 234 height 17
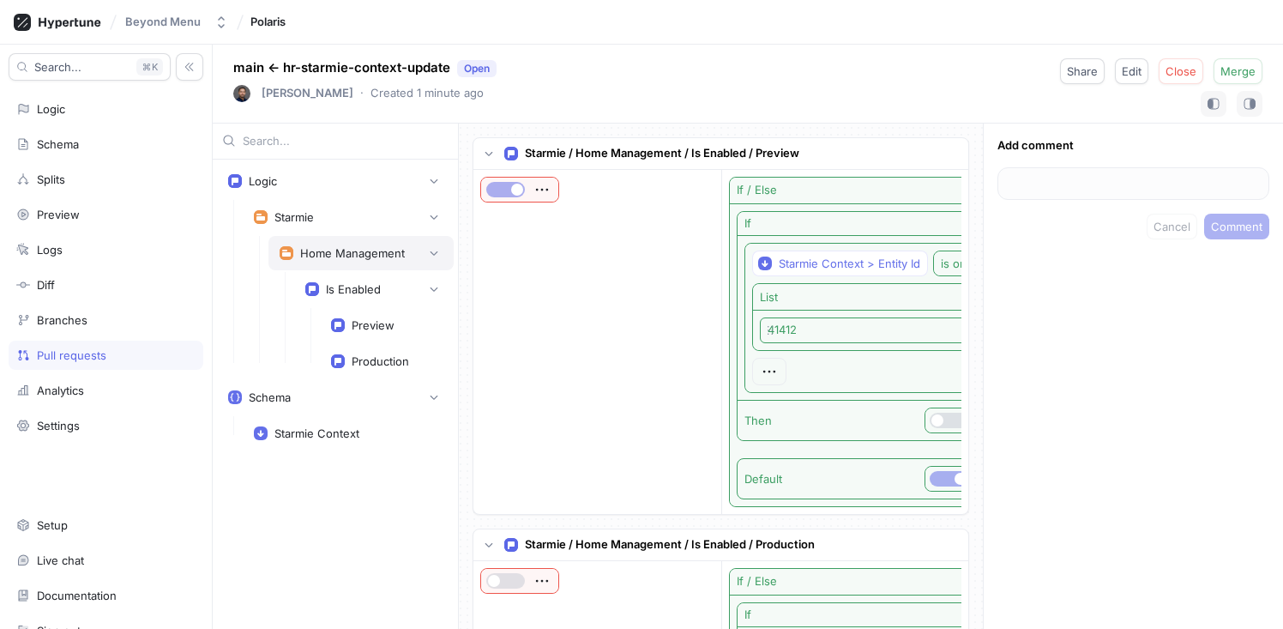
click at [374, 258] on div "Home Management" at bounding box center [352, 253] width 105 height 14
click at [350, 225] on div "Starmie" at bounding box center [348, 216] width 189 height 17
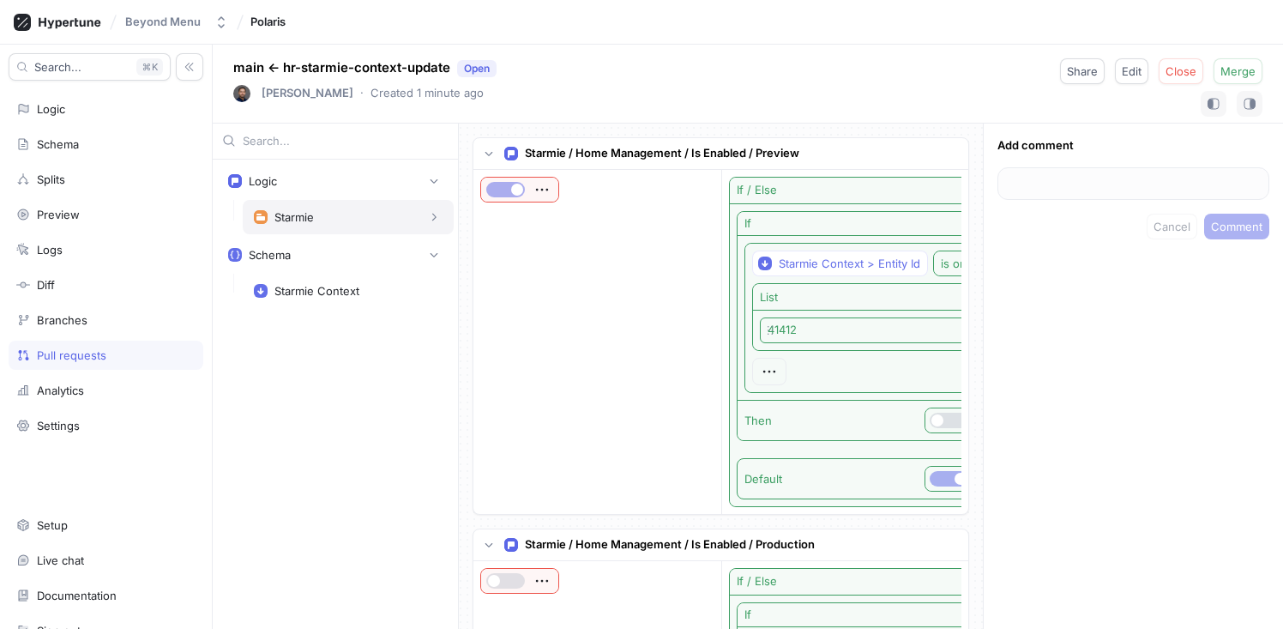
click at [350, 225] on div "Starmie" at bounding box center [348, 216] width 189 height 17
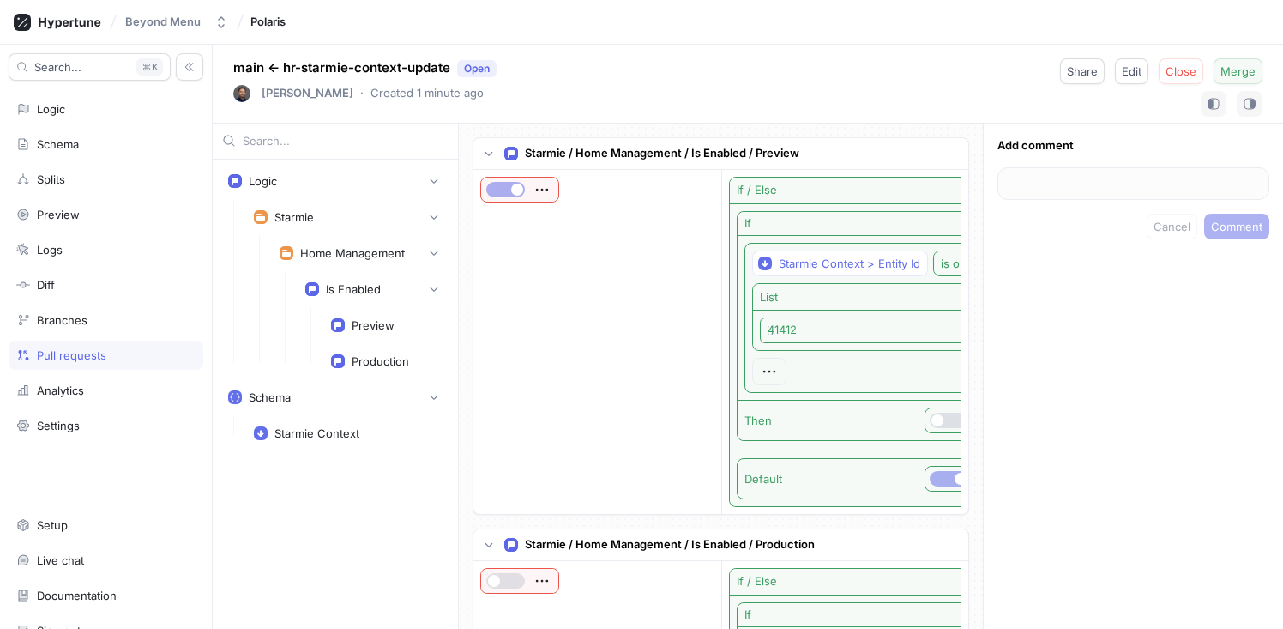
click at [1236, 75] on span "Merge" at bounding box center [1237, 71] width 35 height 10
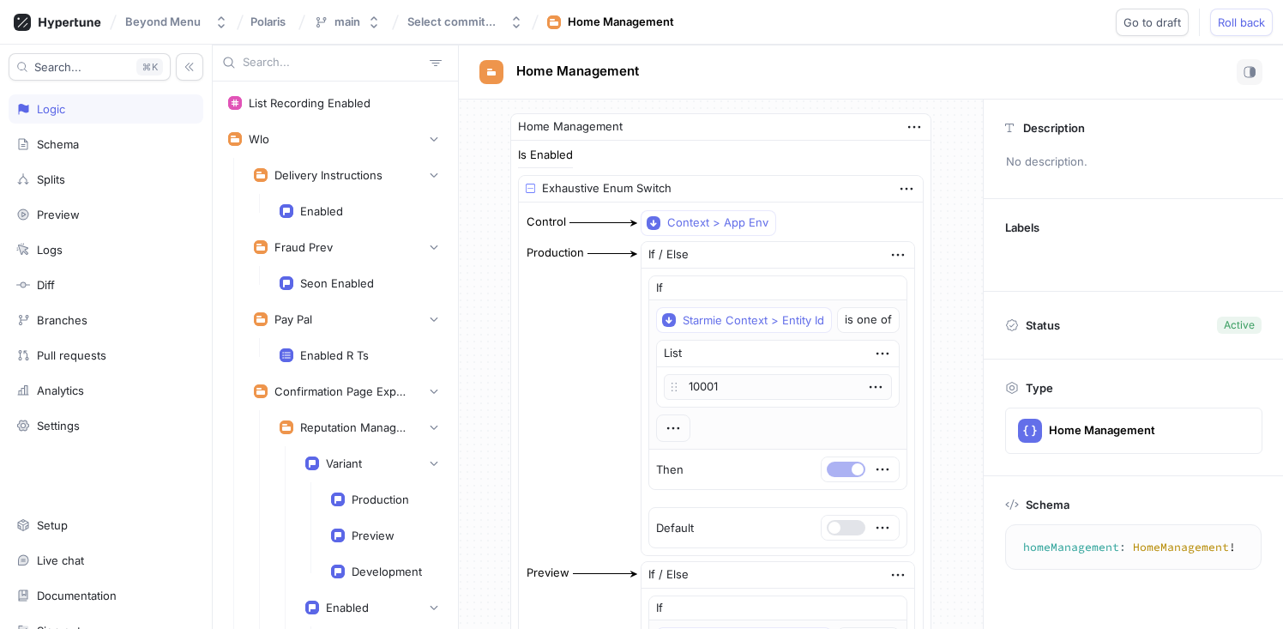
scroll to position [6622, 0]
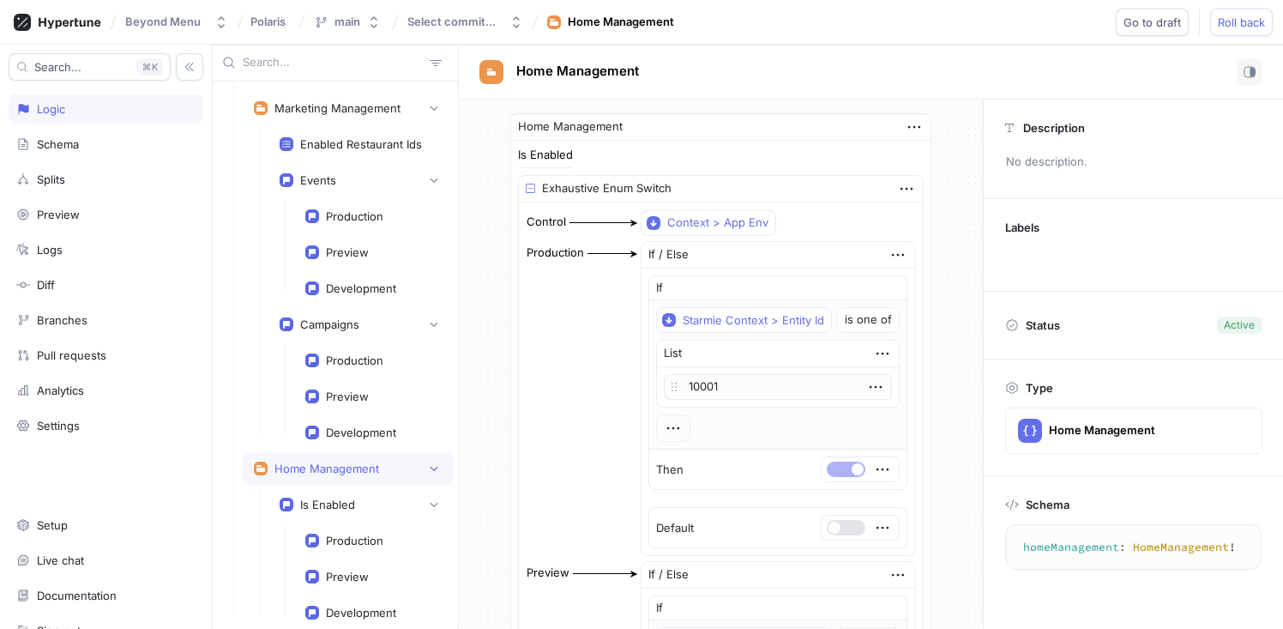
click at [88, 116] on div "Logic" at bounding box center [106, 108] width 195 height 29
click at [87, 137] on div "Schema" at bounding box center [105, 144] width 179 height 14
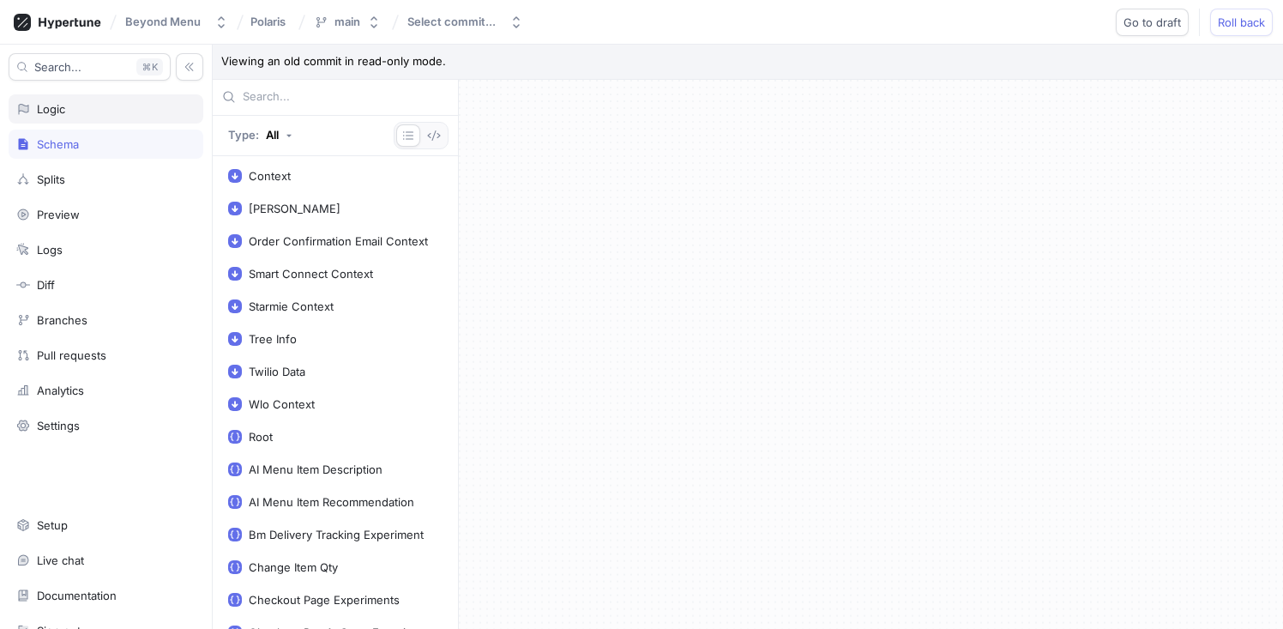
click at [85, 108] on div "Logic" at bounding box center [105, 109] width 179 height 14
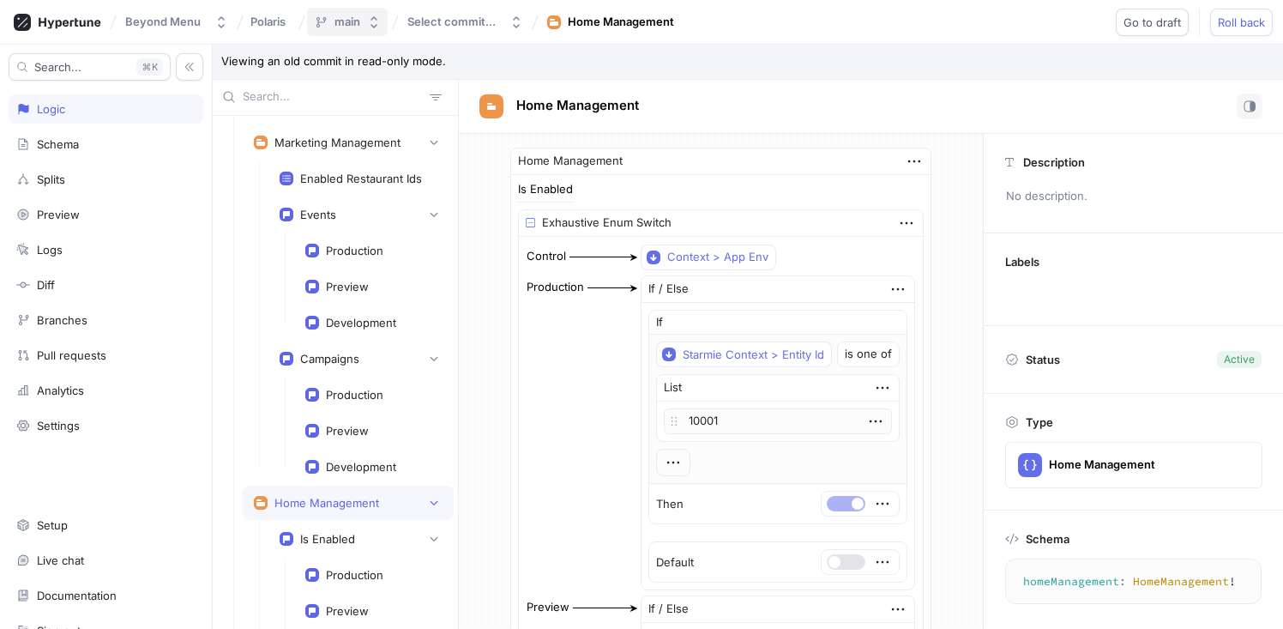
click at [369, 25] on icon "button" at bounding box center [374, 22] width 14 height 14
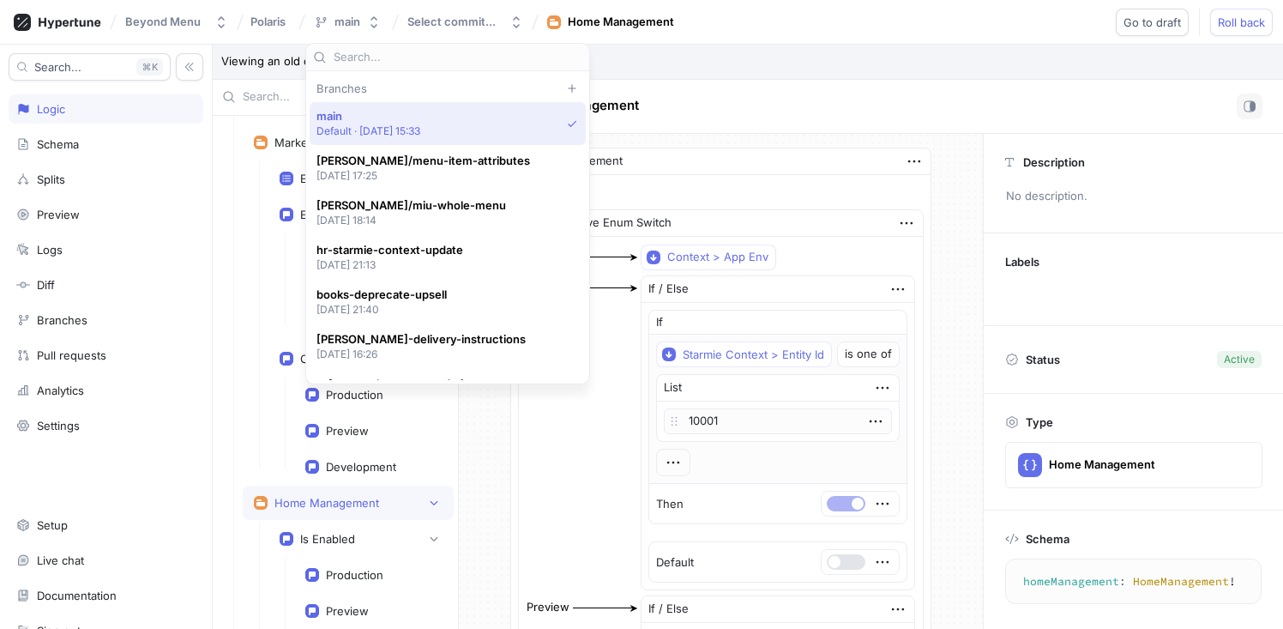
click at [421, 116] on span "main" at bounding box center [368, 116] width 105 height 15
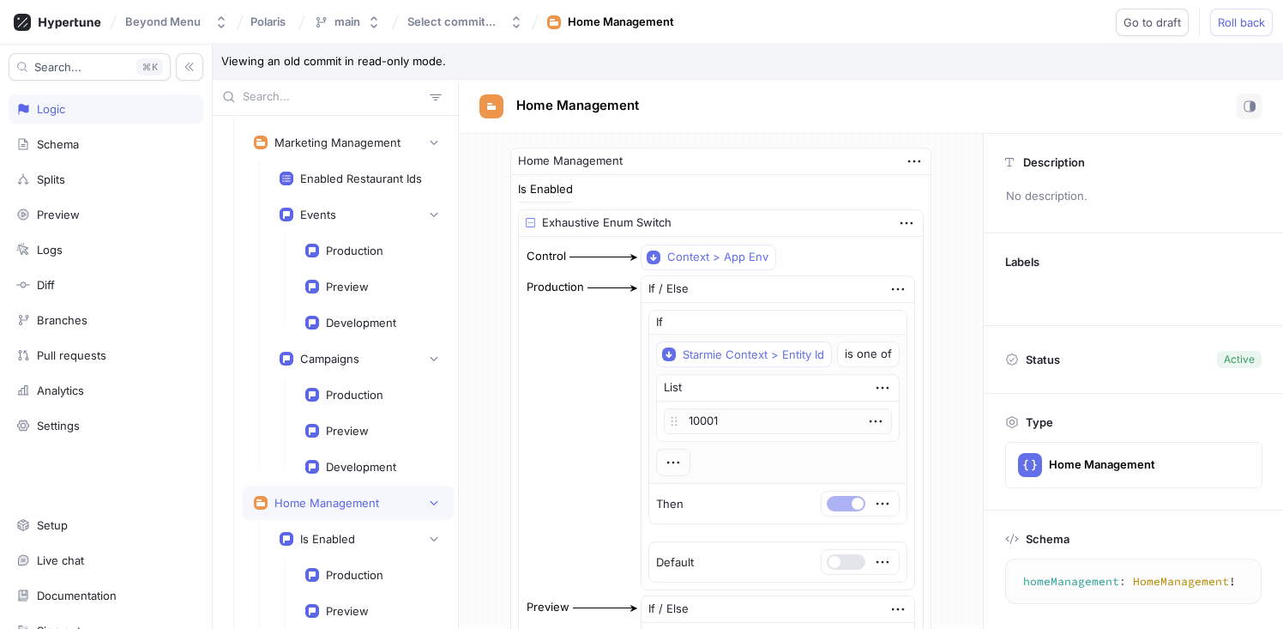
click at [482, 37] on div "Beyond Menu Polaris main Select commit... Home Management Go to draft Roll back" at bounding box center [641, 22] width 1283 height 45
click at [489, 27] on div "Select commit..." at bounding box center [451, 22] width 88 height 15
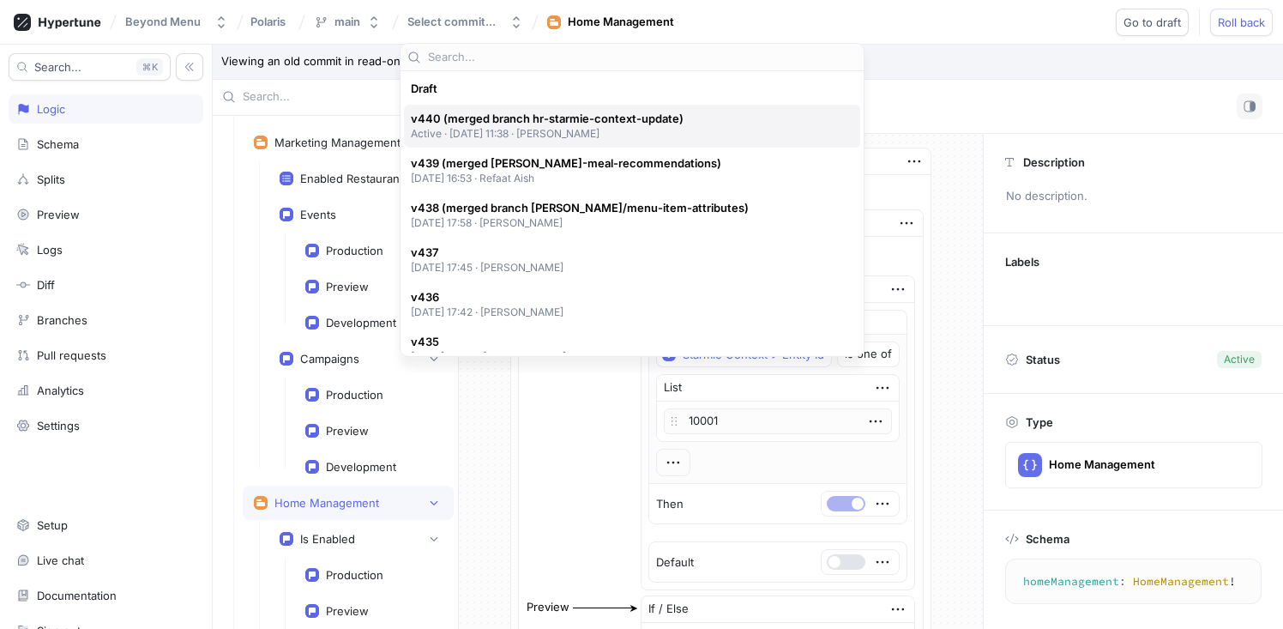
click at [507, 128] on p "Active ‧ [DATE] 11:38 ‧ [PERSON_NAME]" at bounding box center [547, 133] width 273 height 15
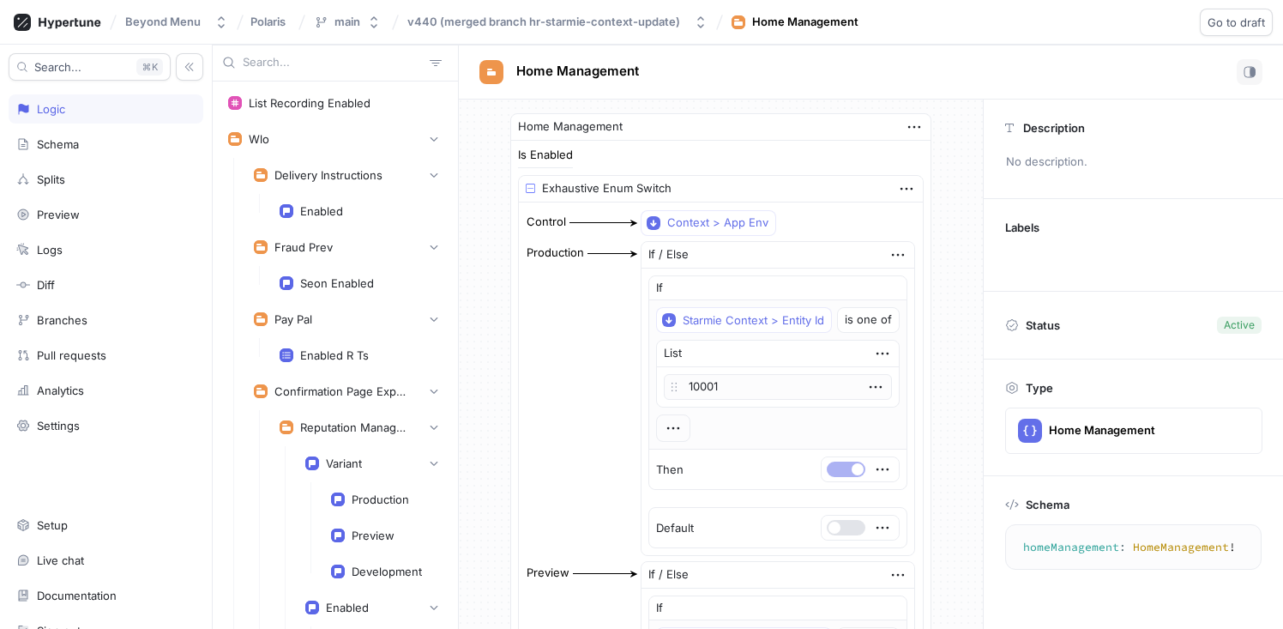
scroll to position [6622, 0]
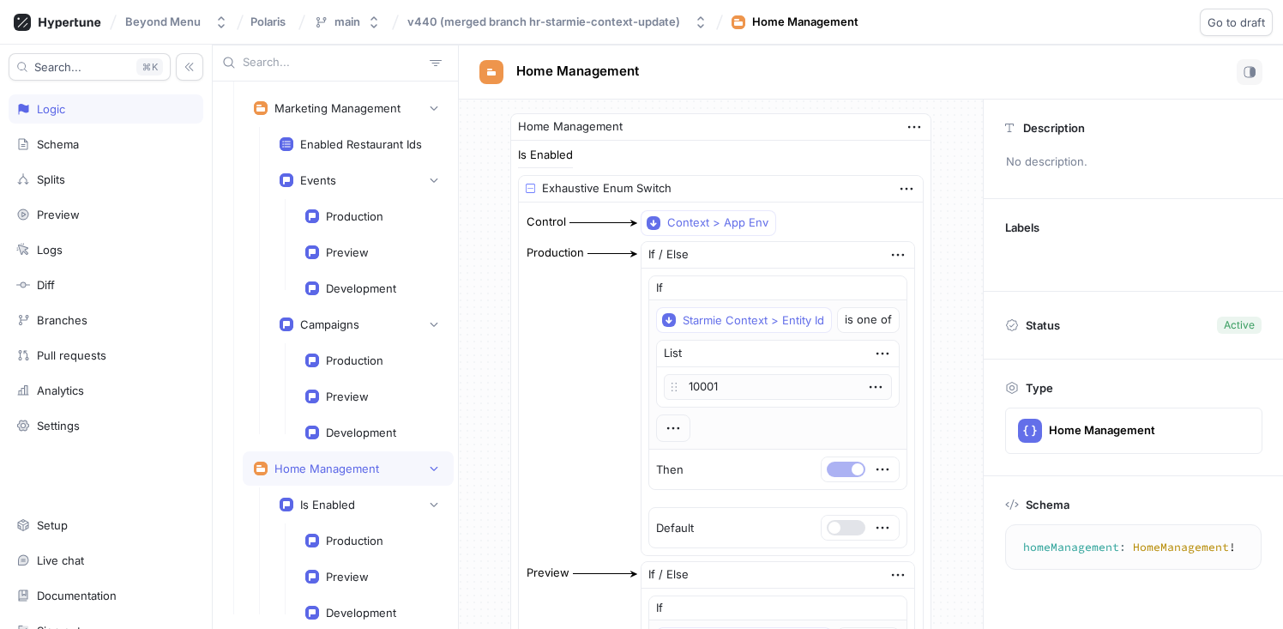
click at [77, 269] on div "Search... K Logic Schema Splits Preview Logs Diff Branches Pull requests Analyt…" at bounding box center [106, 337] width 213 height 584
click at [79, 287] on div "Diff" at bounding box center [105, 285] width 179 height 14
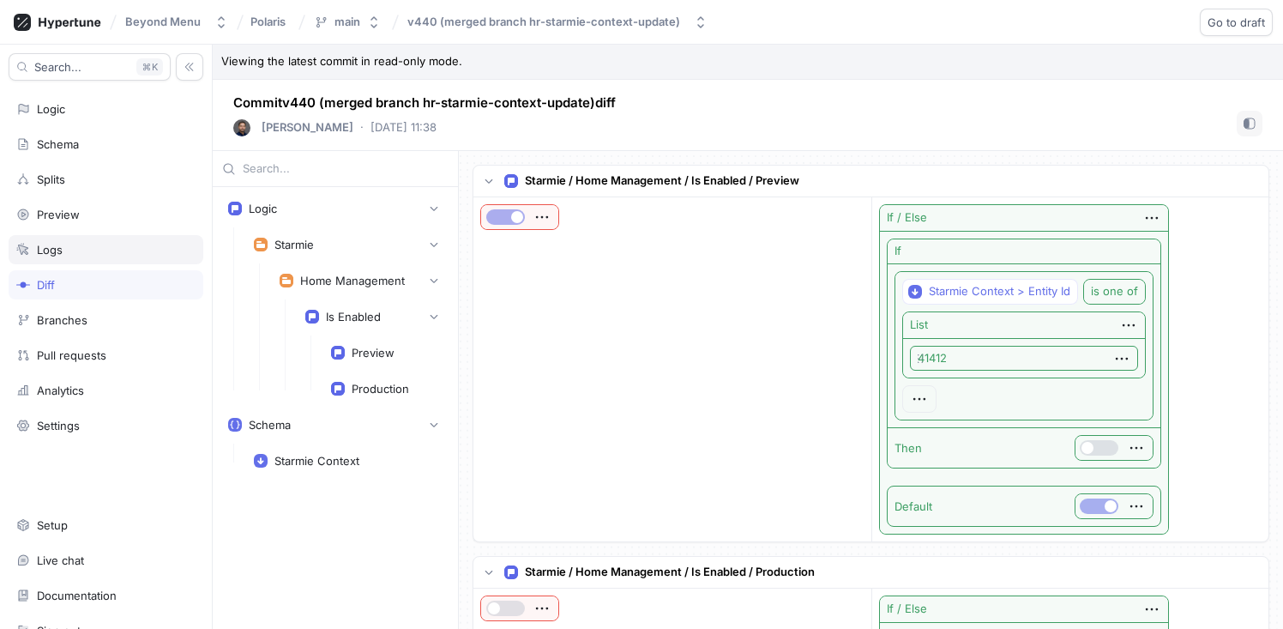
click at [75, 254] on div "Logs" at bounding box center [105, 250] width 179 height 14
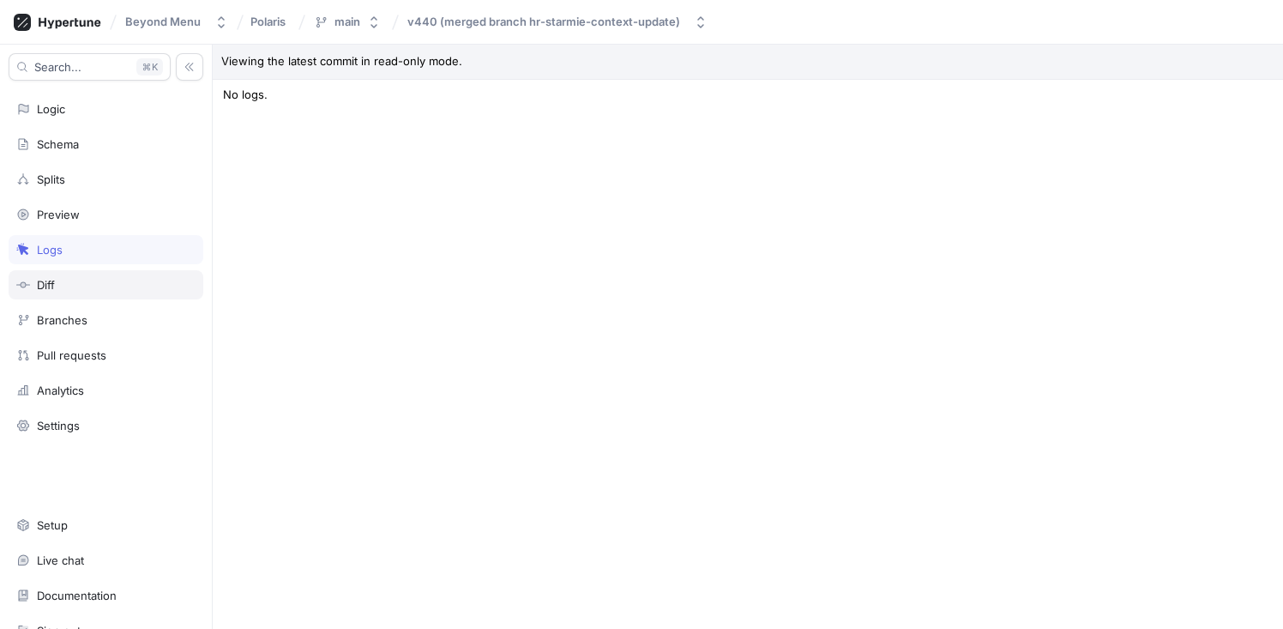
click at [75, 270] on div "Diff" at bounding box center [106, 284] width 195 height 29
